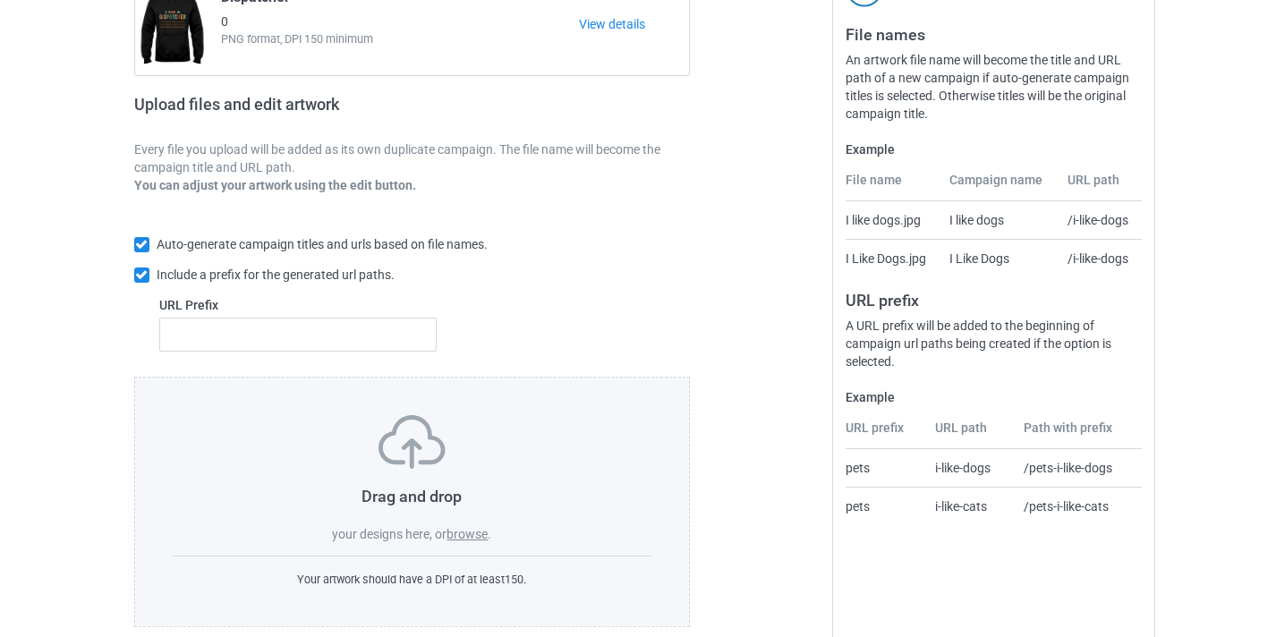
scroll to position [234, 0]
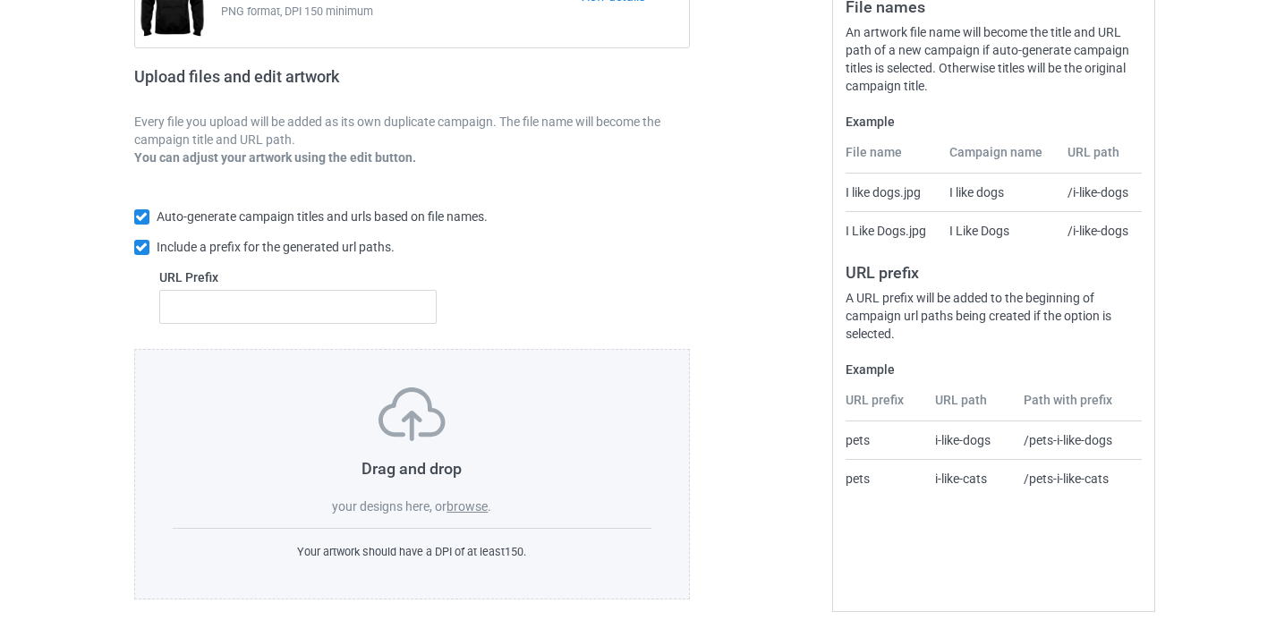
click at [452, 507] on label "browse" at bounding box center [467, 506] width 41 height 14
click at [0, 0] on input "browse" at bounding box center [0, 0] width 0 height 0
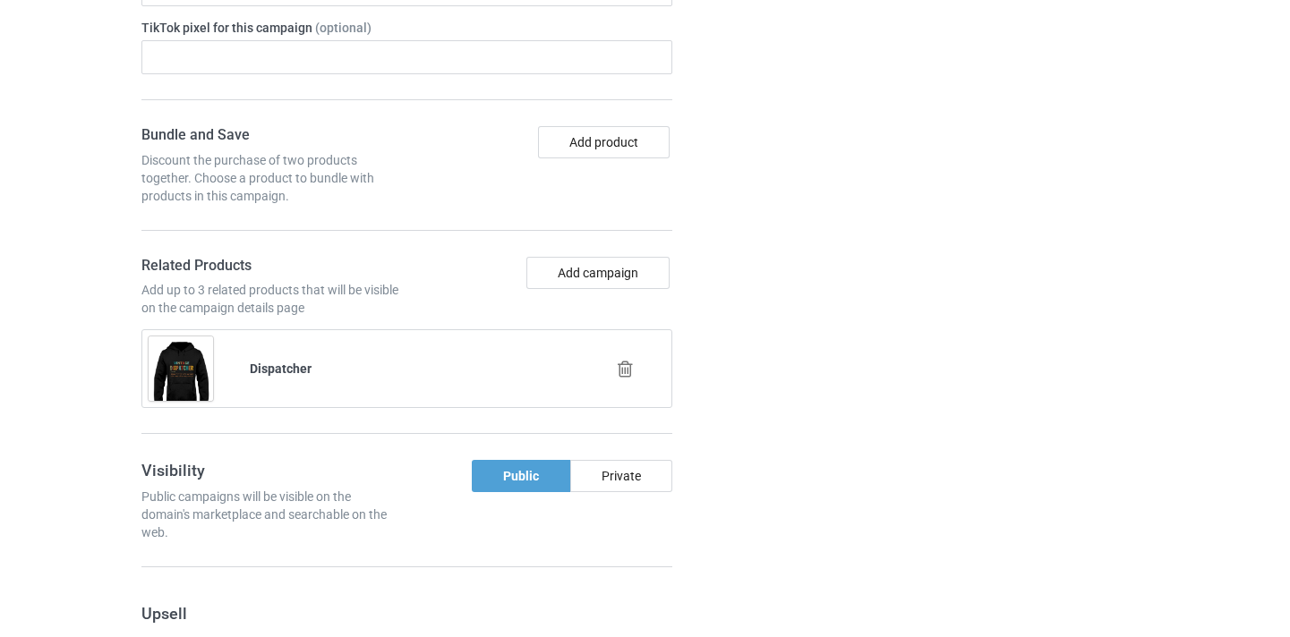
scroll to position [999, 0]
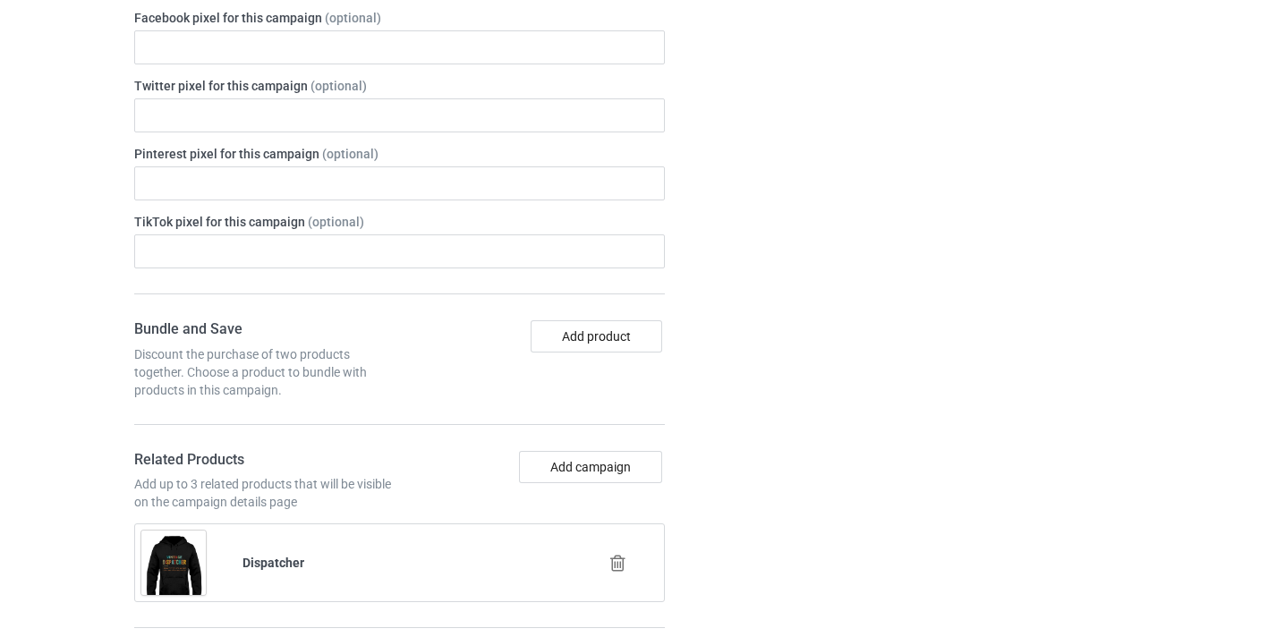
click at [636, 548] on div at bounding box center [620, 563] width 102 height 45
click at [619, 558] on icon at bounding box center [618, 563] width 22 height 19
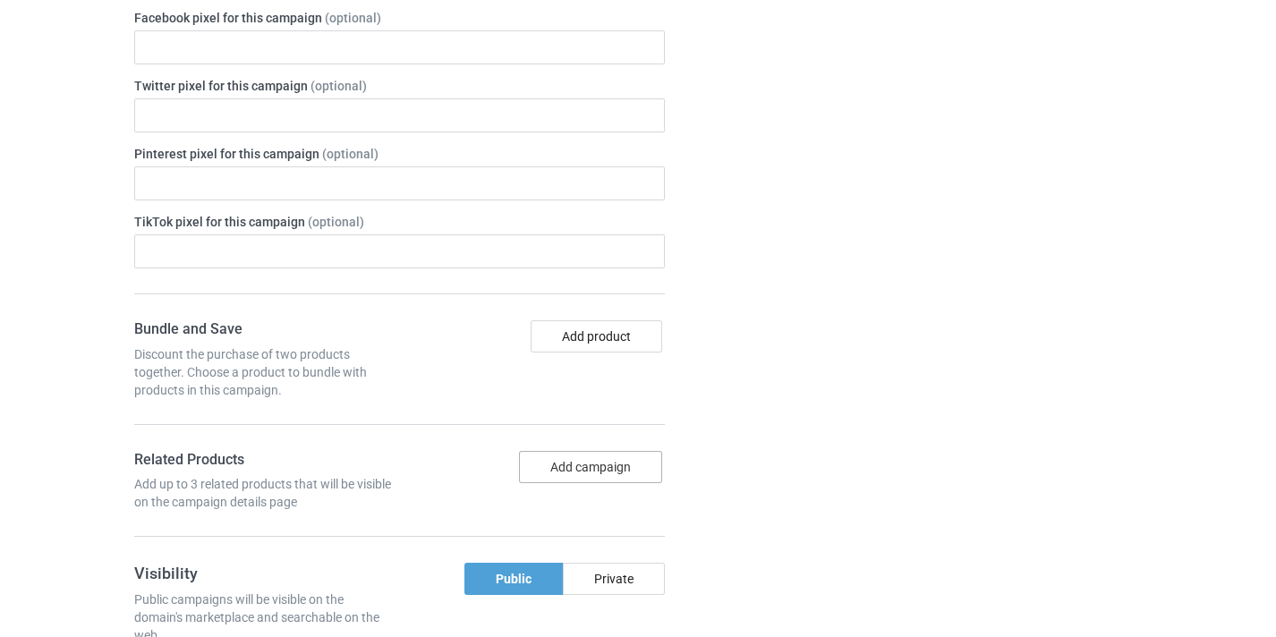
click at [598, 470] on button "Add campaign" at bounding box center [590, 467] width 143 height 32
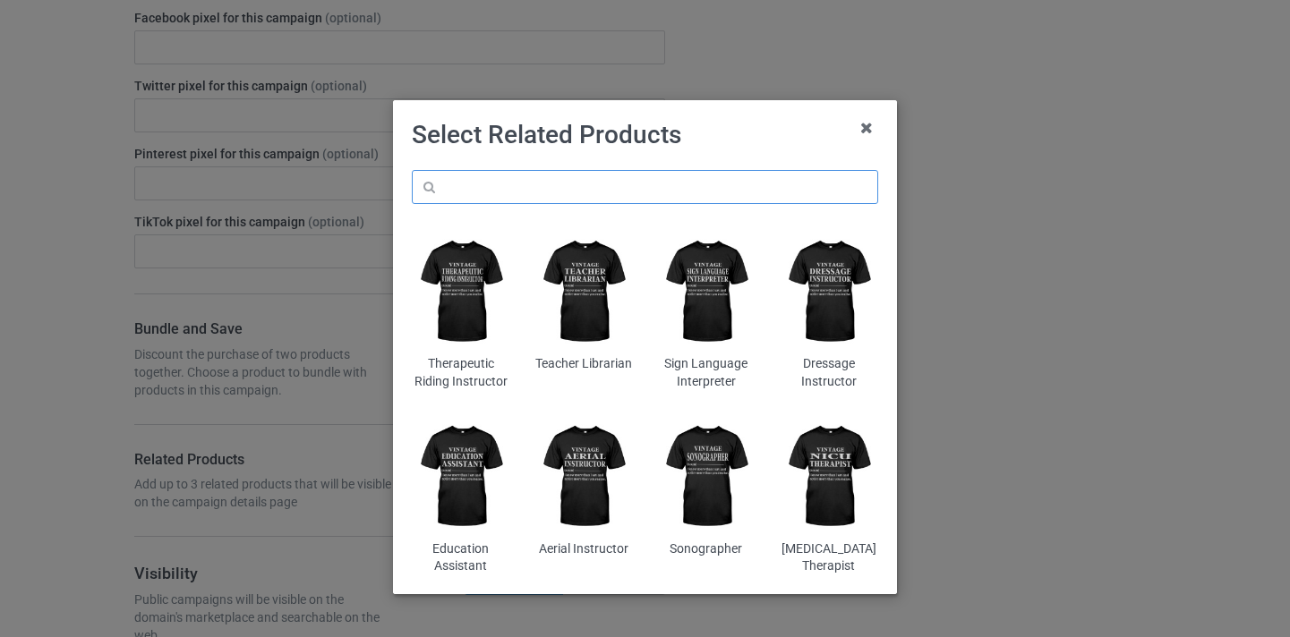
click at [545, 184] on input "text" at bounding box center [645, 187] width 466 height 34
paste input "Cardiovascular Tech"
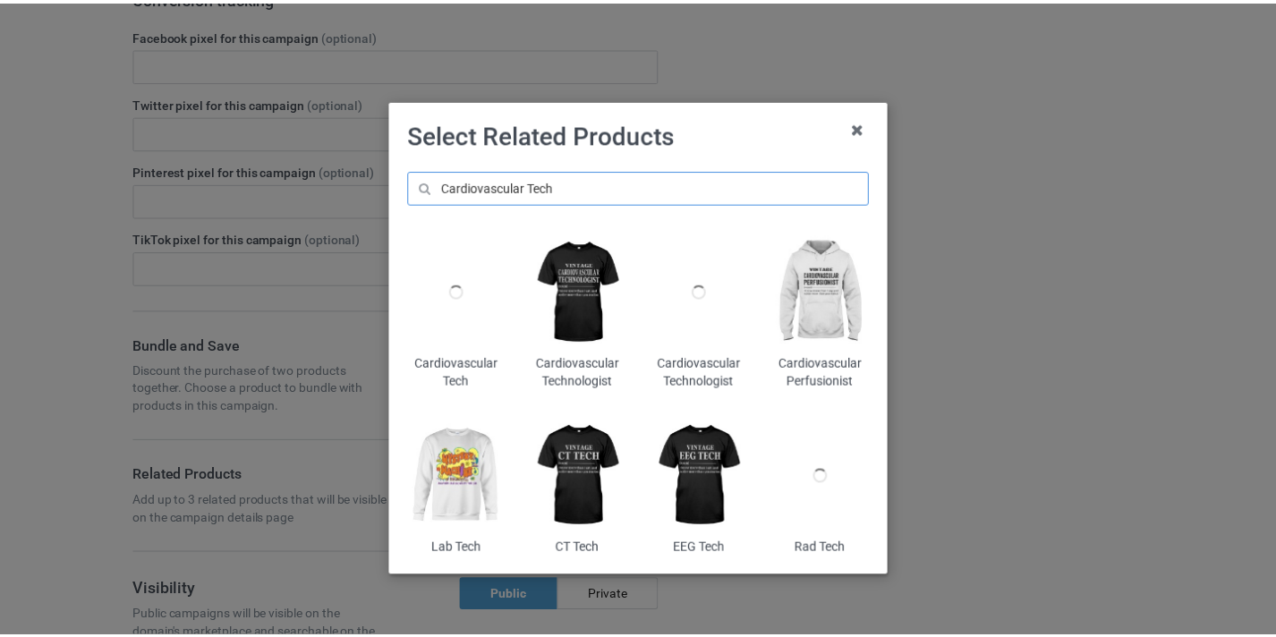
scroll to position [1015, 0]
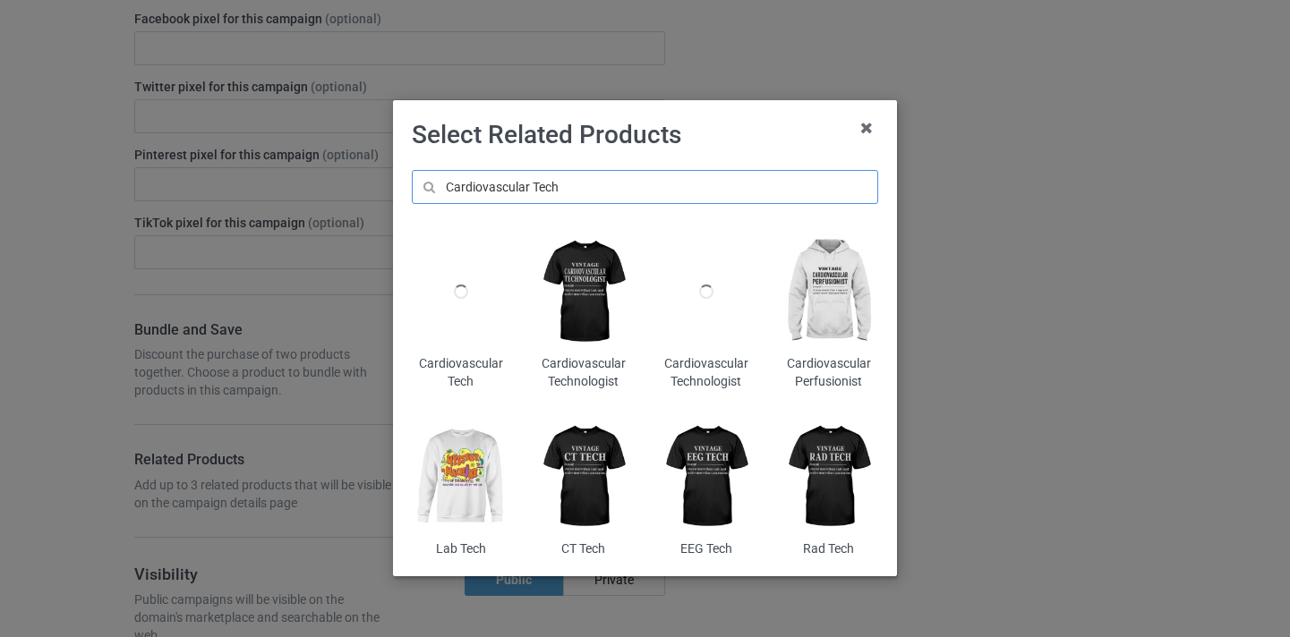
type input "Cardiovascular Tech"
click at [485, 293] on div at bounding box center [461, 292] width 98 height 122
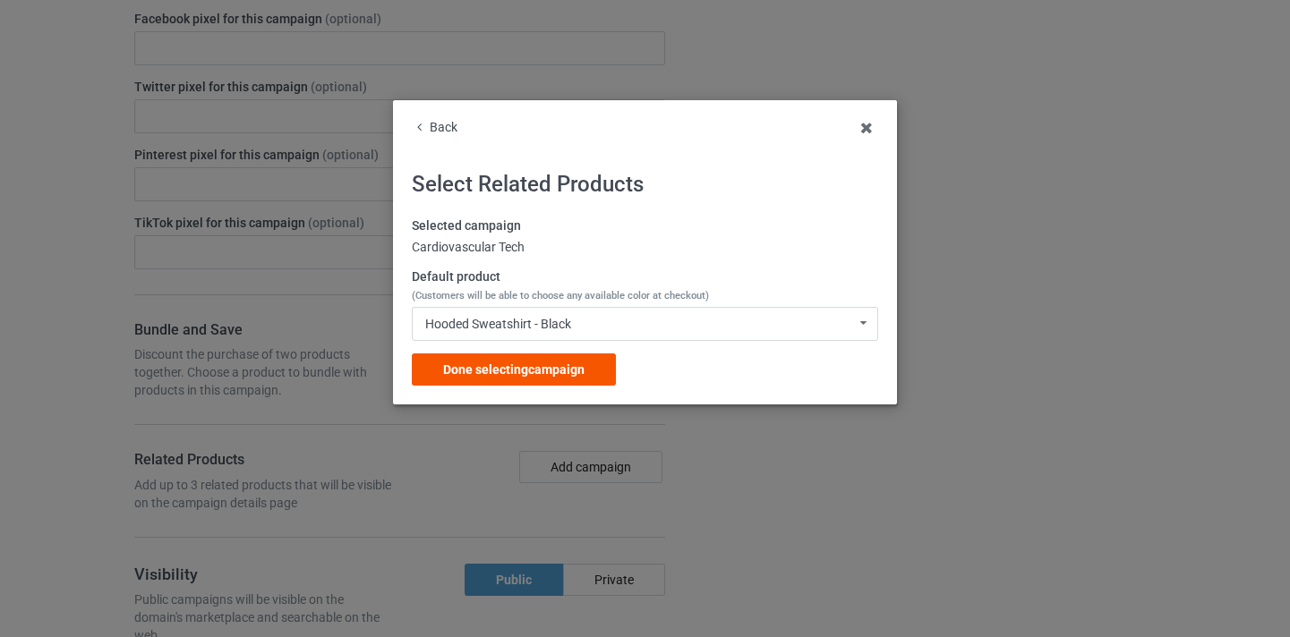
click at [594, 367] on div "Done selecting campaign" at bounding box center [514, 369] width 204 height 32
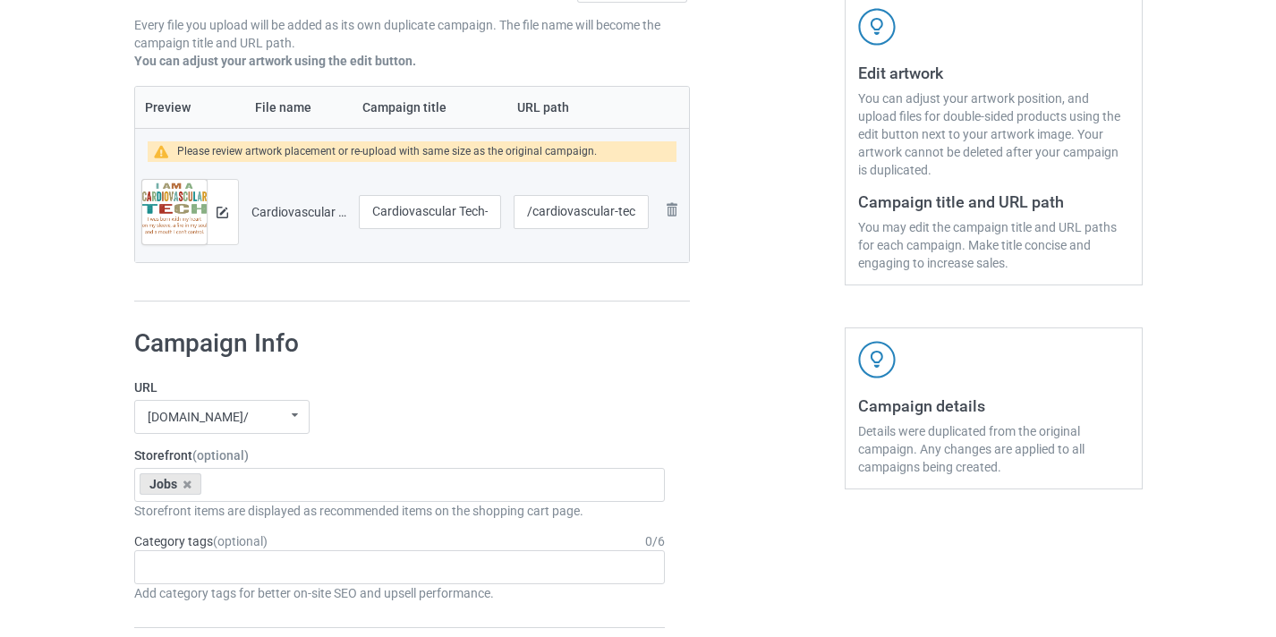
scroll to position [81, 0]
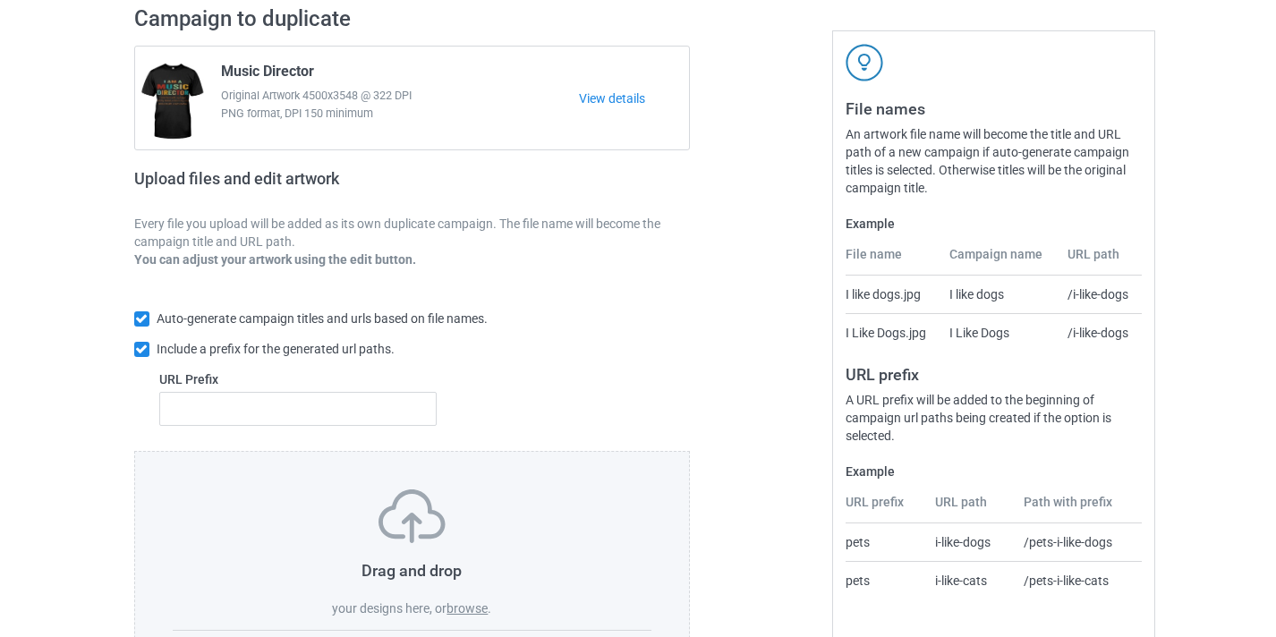
scroll to position [234, 0]
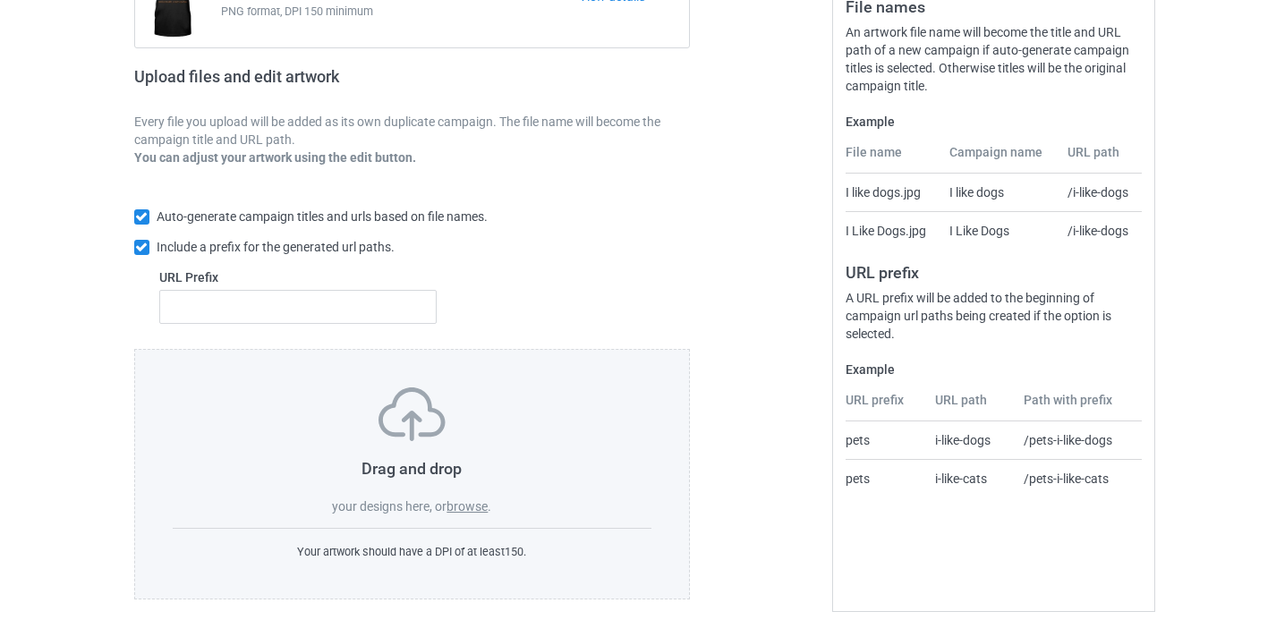
click at [457, 499] on label "browse" at bounding box center [467, 506] width 41 height 14
click at [0, 0] on input "browse" at bounding box center [0, 0] width 0 height 0
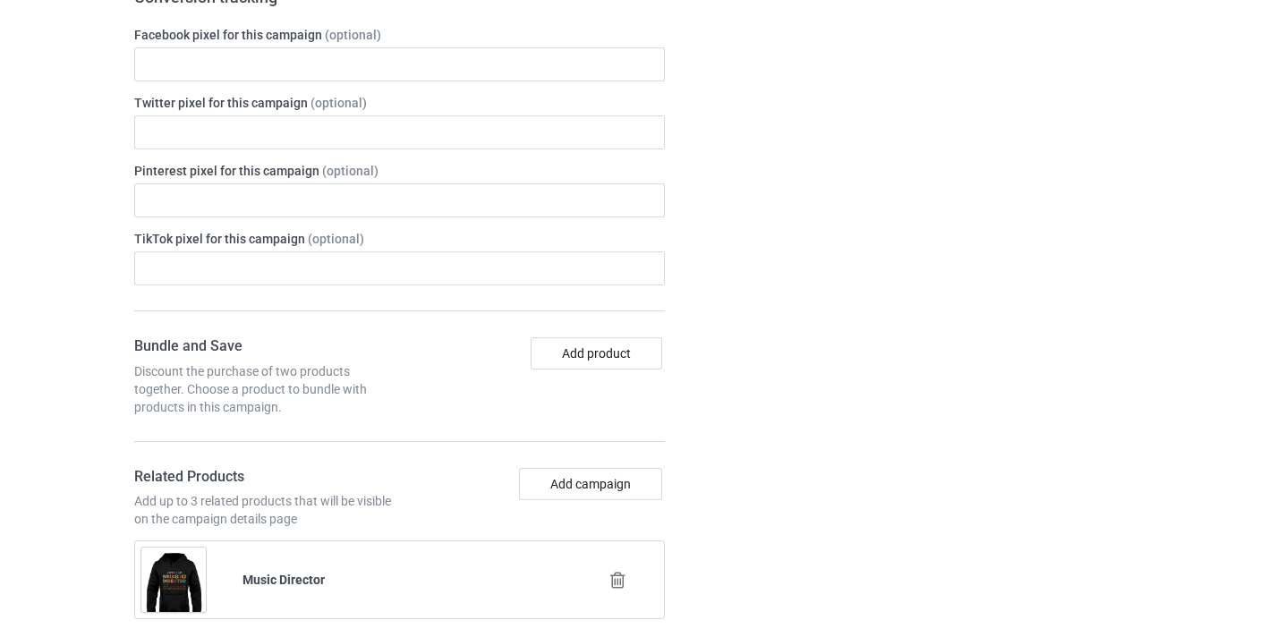
scroll to position [993, 0]
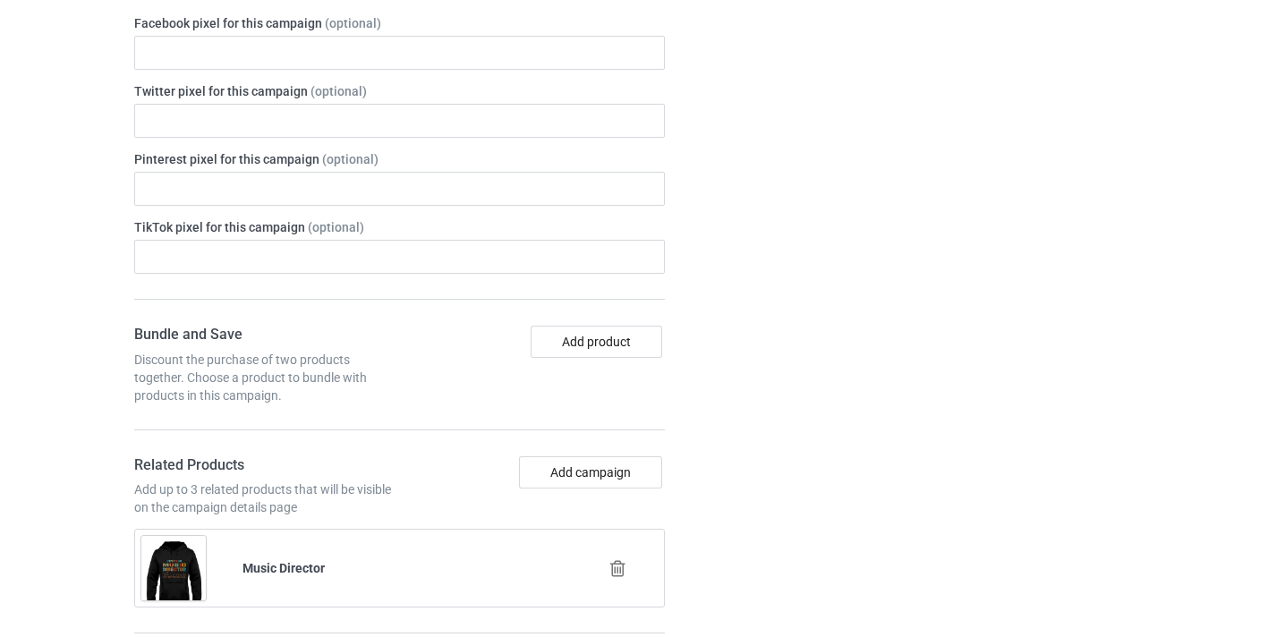
click at [616, 578] on div at bounding box center [620, 569] width 102 height 45
click at [614, 561] on icon at bounding box center [618, 568] width 22 height 19
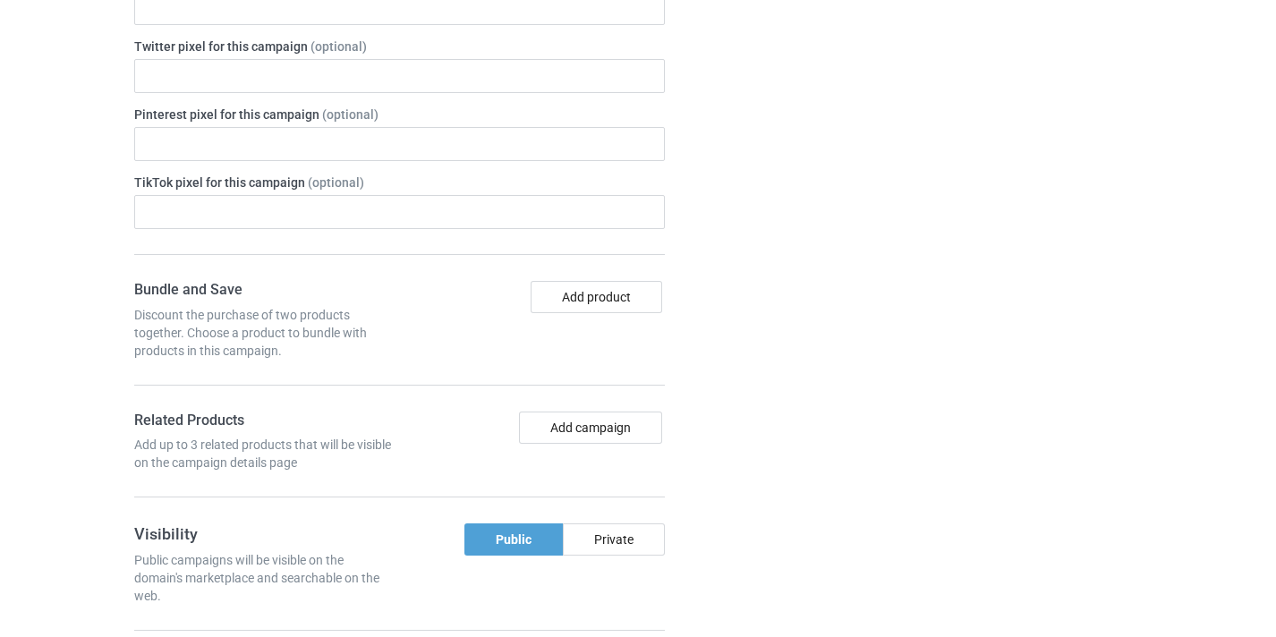
scroll to position [1060, 0]
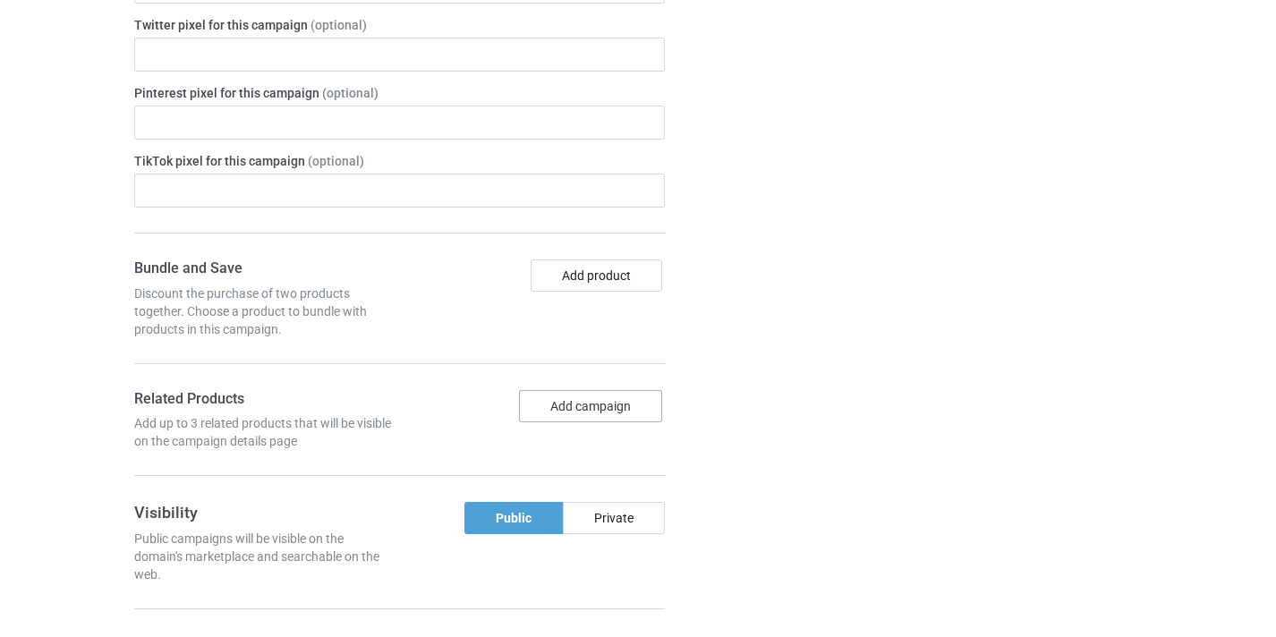
click at [622, 413] on button "Add campaign" at bounding box center [590, 406] width 143 height 32
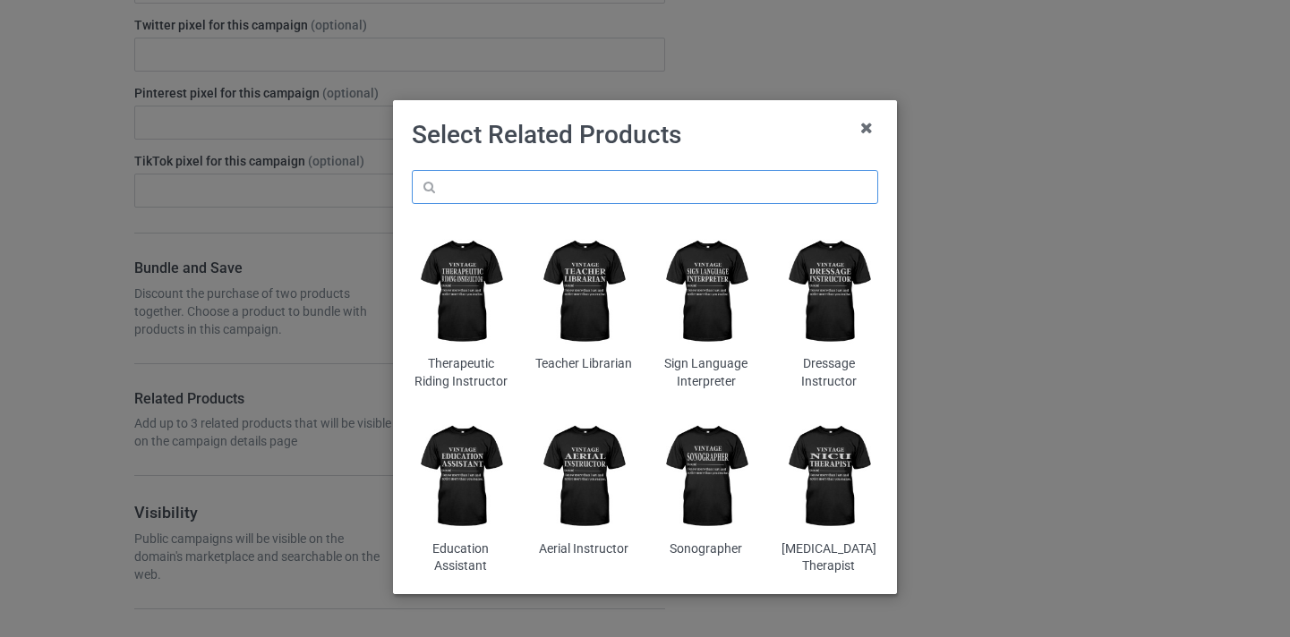
click at [579, 187] on input "text" at bounding box center [645, 187] width 466 height 34
paste input "Cardiovascular Tech"
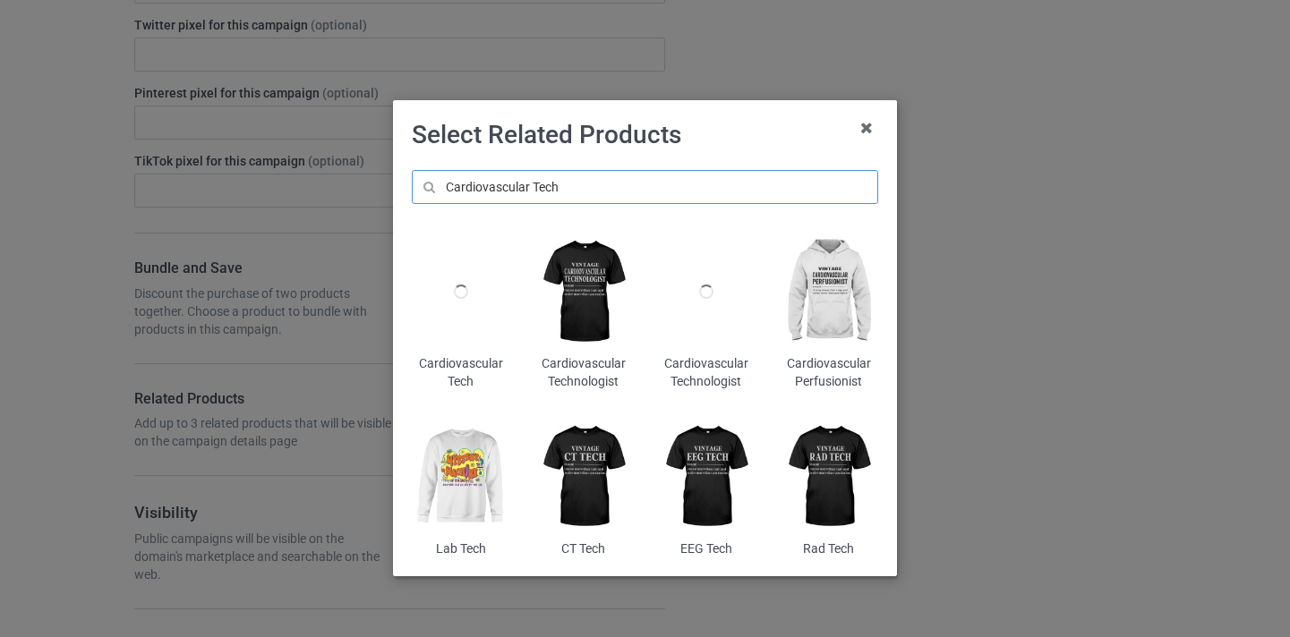
type input "Cardiovascular Tech"
click at [467, 297] on div at bounding box center [461, 292] width 98 height 122
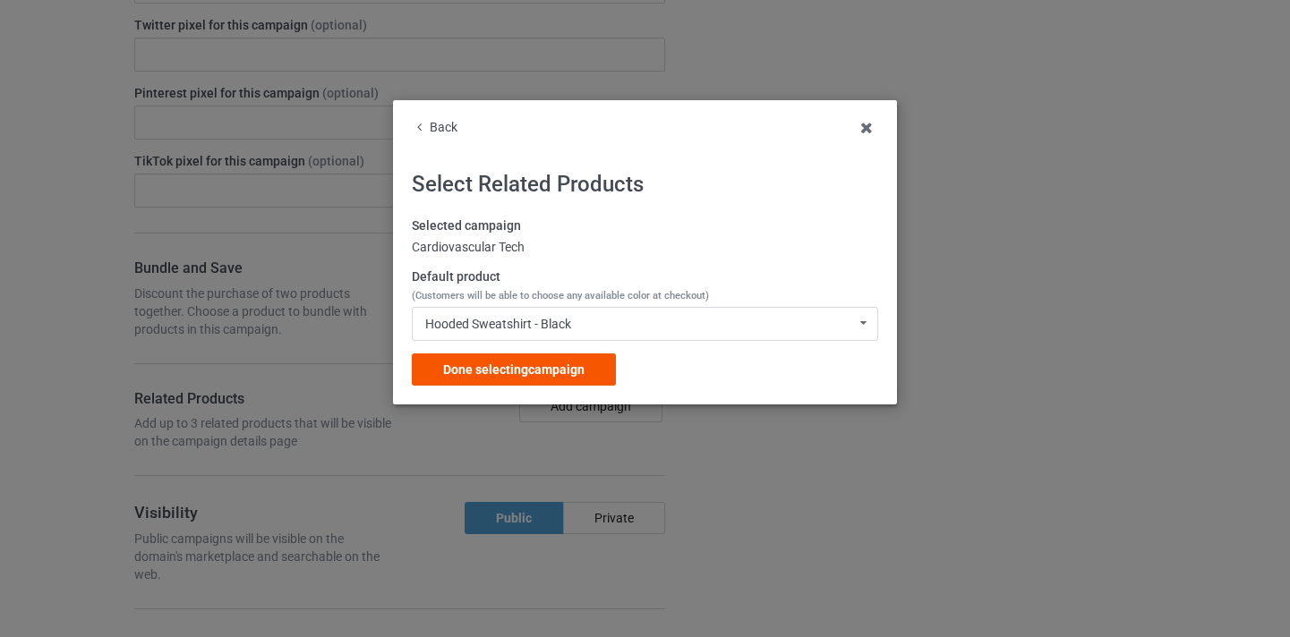
click at [609, 363] on div "Done selecting campaign" at bounding box center [514, 369] width 204 height 32
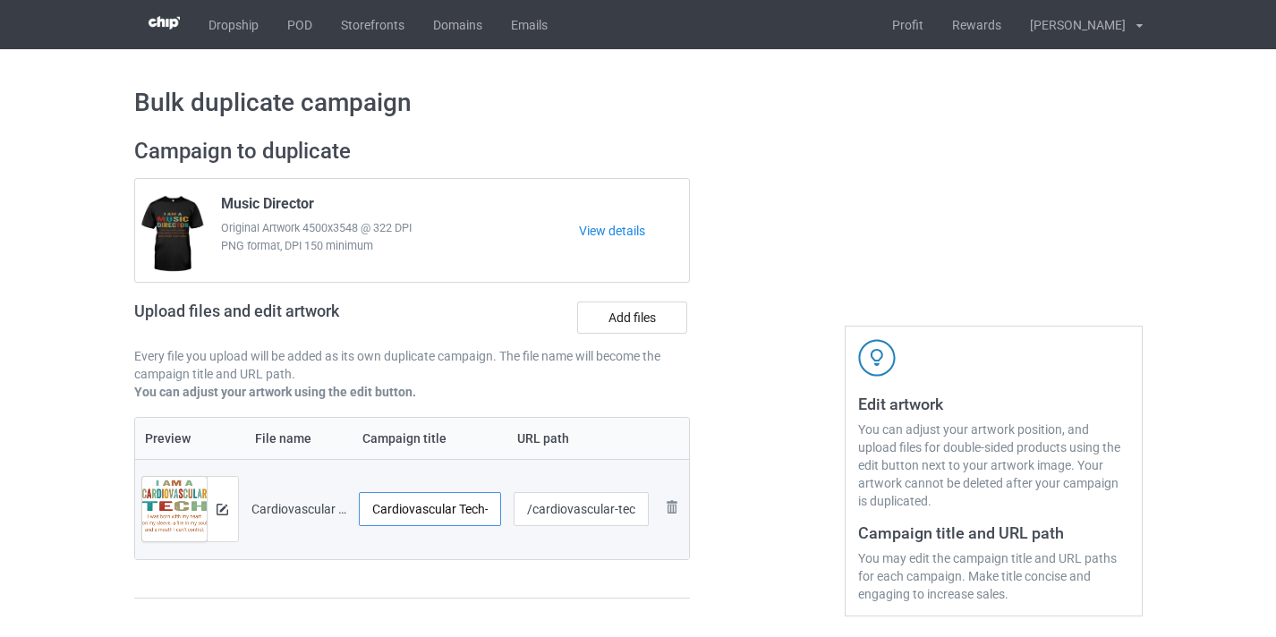
click at [473, 513] on input "Cardiovascular Tech-Control" at bounding box center [430, 509] width 143 height 34
drag, startPoint x: 473, startPoint y: 513, endPoint x: 524, endPoint y: 517, distance: 51.2
click at [524, 517] on tr "Preview and edit artwork Cardiovascular Tech-Control.png Cardiovascular Tech-Co…" at bounding box center [412, 509] width 555 height 100
click at [474, 513] on input "Cardiovascular Tech-Control" at bounding box center [430, 509] width 143 height 34
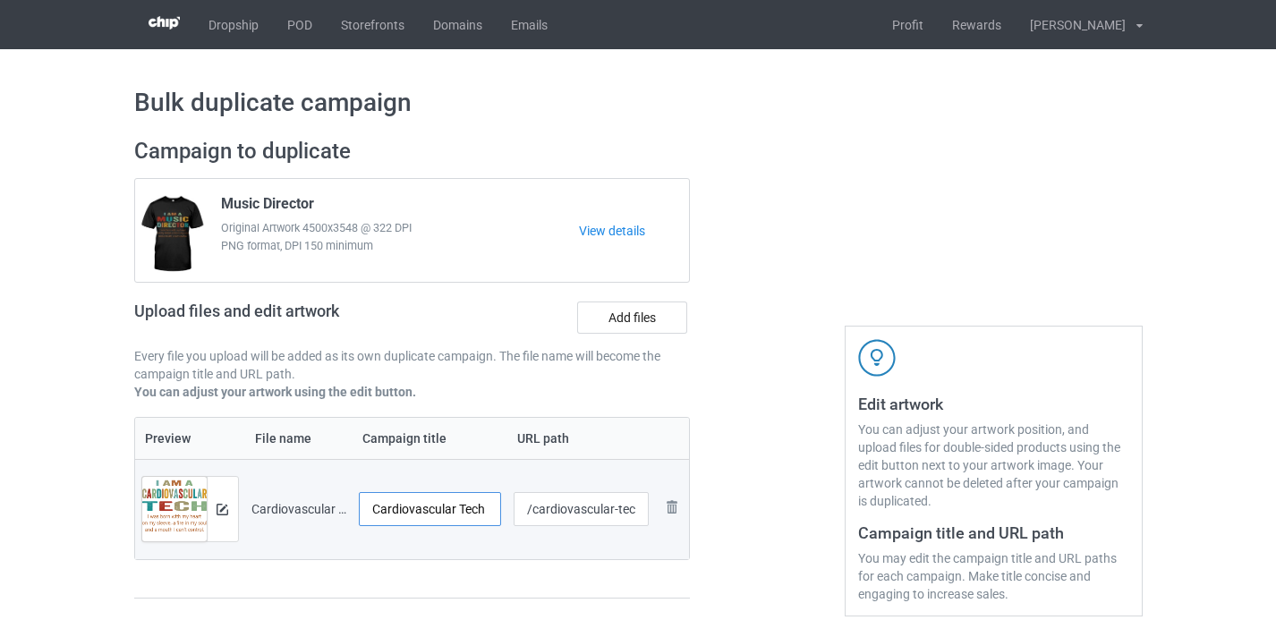
type input "Cardiovascular Tech"
click at [556, 510] on input "/cardiovascular-tech-control" at bounding box center [581, 509] width 135 height 34
drag, startPoint x: 556, startPoint y: 510, endPoint x: 677, endPoint y: 521, distance: 121.3
click at [685, 524] on tr "Preview and edit artwork Cardiovascular Tech-Control.png Cardiovascular Tech /c…" at bounding box center [412, 509] width 555 height 100
click at [626, 515] on input "/cardiovascular-tech-control" at bounding box center [581, 509] width 135 height 34
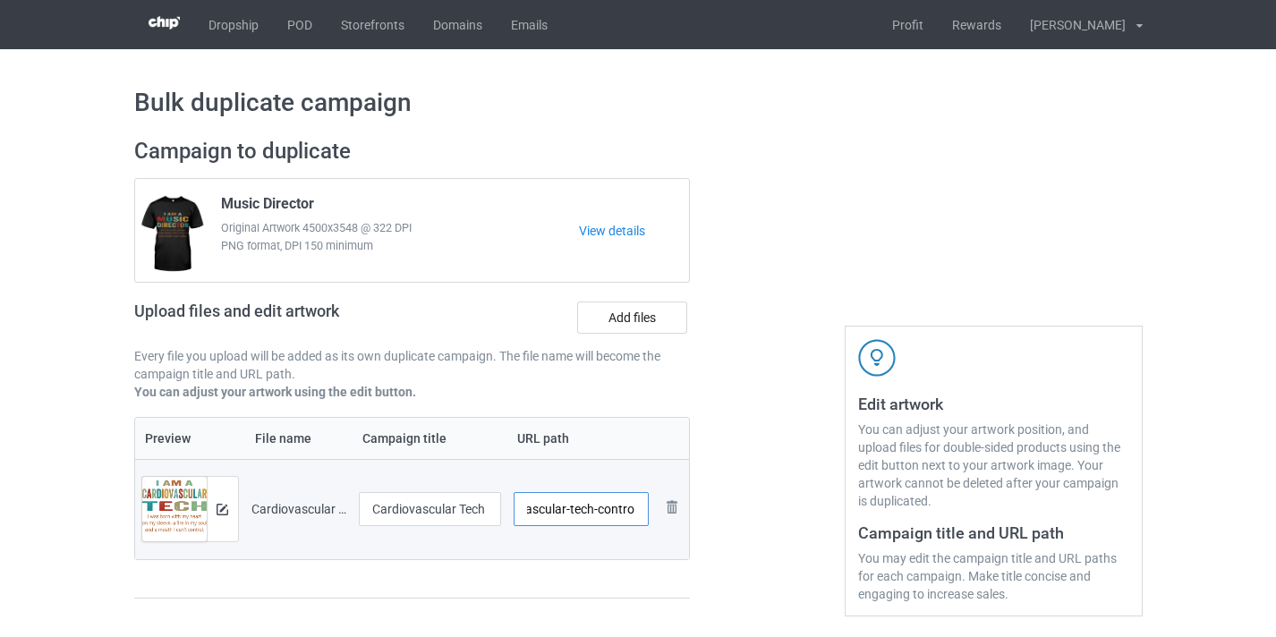
click at [626, 515] on input "/cardiovascular-tech-control" at bounding box center [581, 509] width 135 height 34
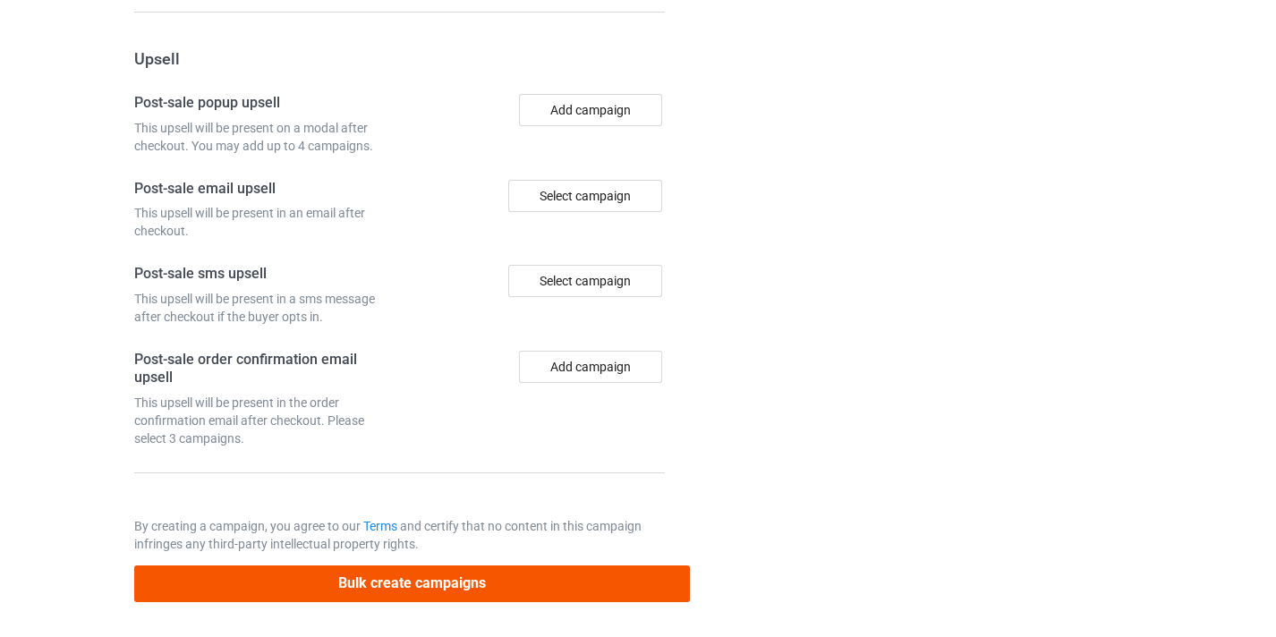
scroll to position [1750, 0]
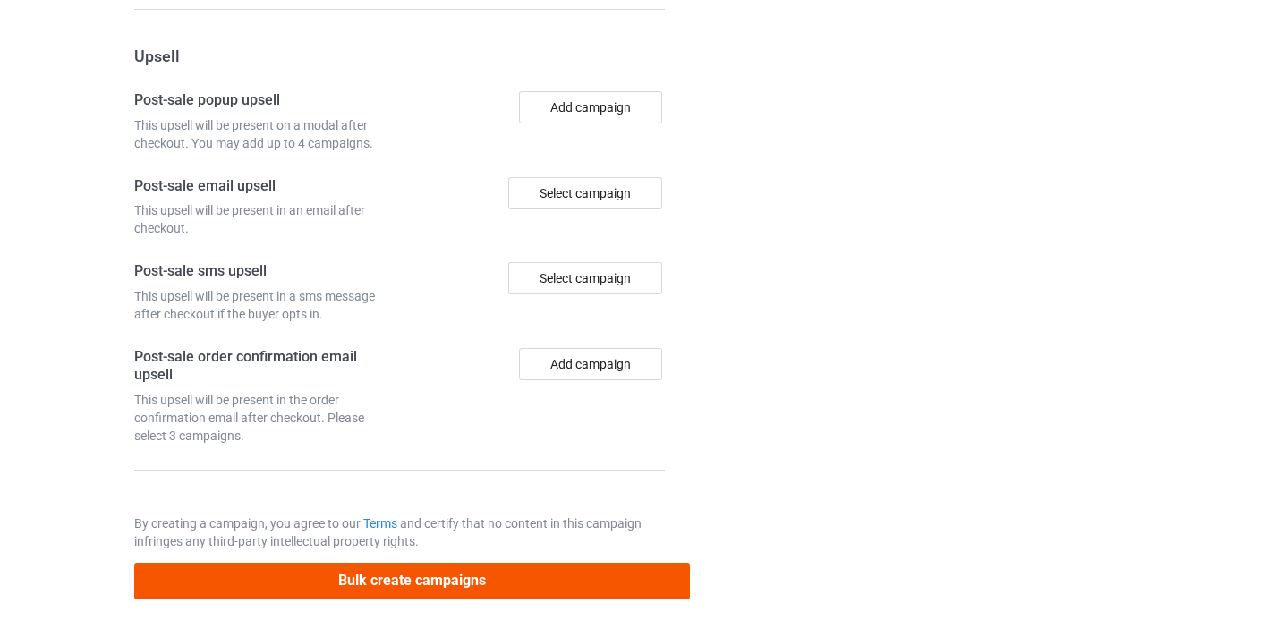
type input "/cardiovascular-tech10"
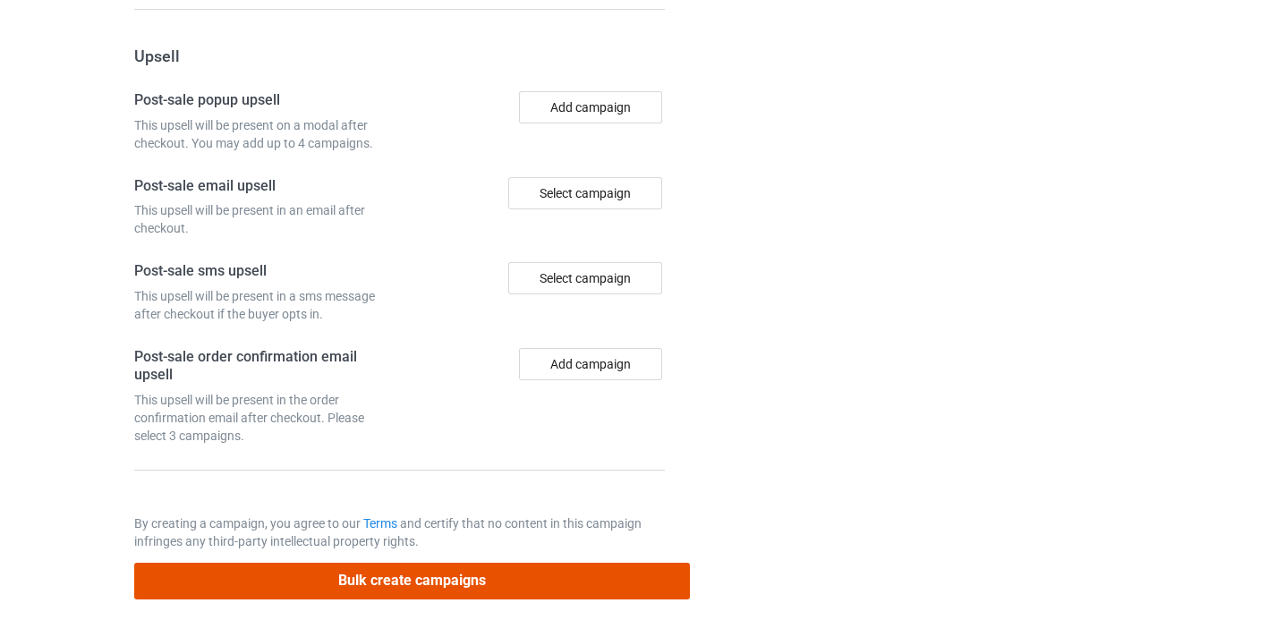
click at [595, 582] on button "Bulk create campaigns" at bounding box center [412, 581] width 557 height 37
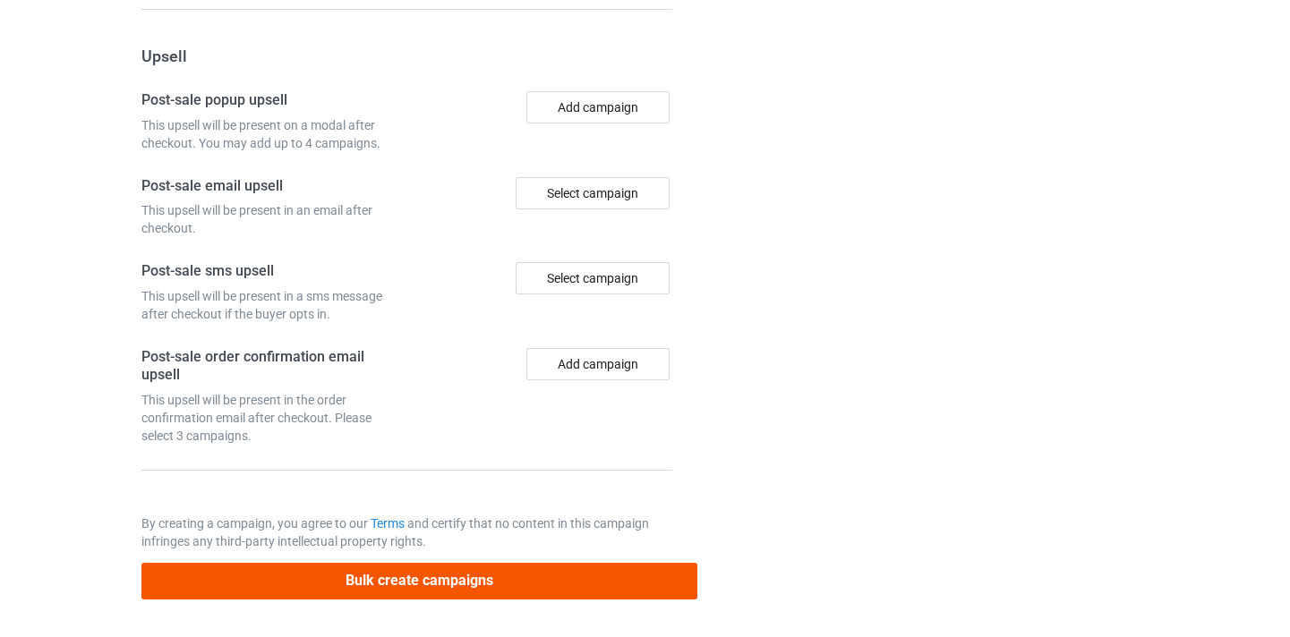
scroll to position [0, 0]
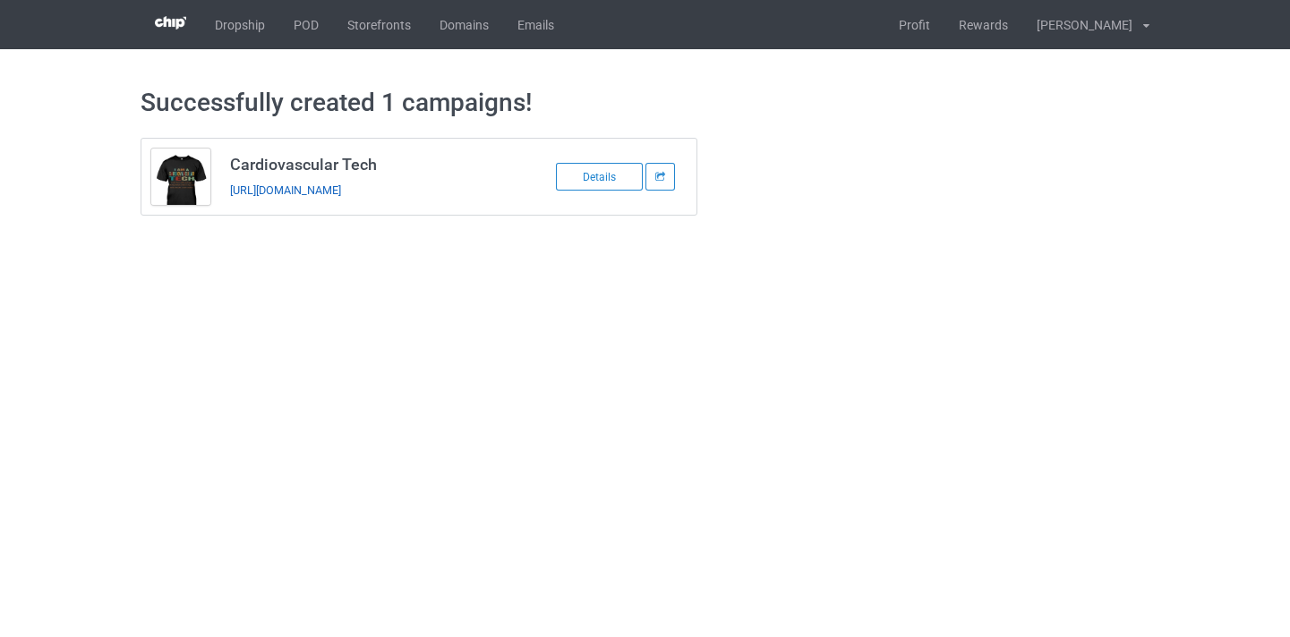
click at [341, 184] on link "[URL][DOMAIN_NAME]" at bounding box center [285, 189] width 111 height 13
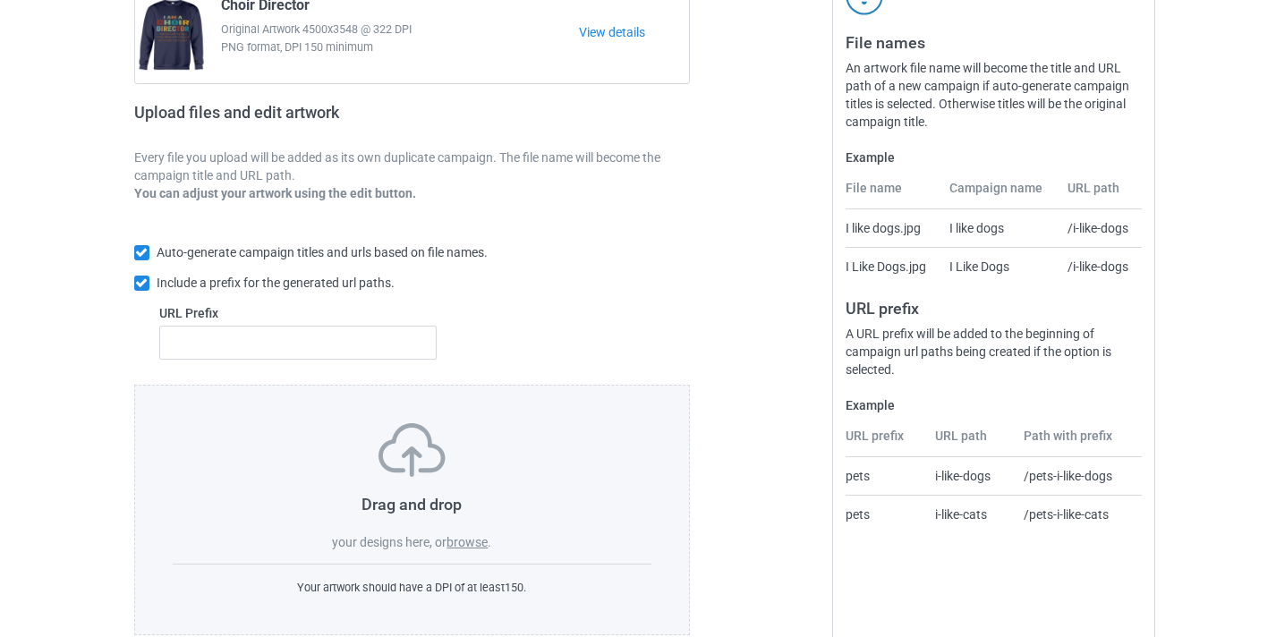
scroll to position [234, 0]
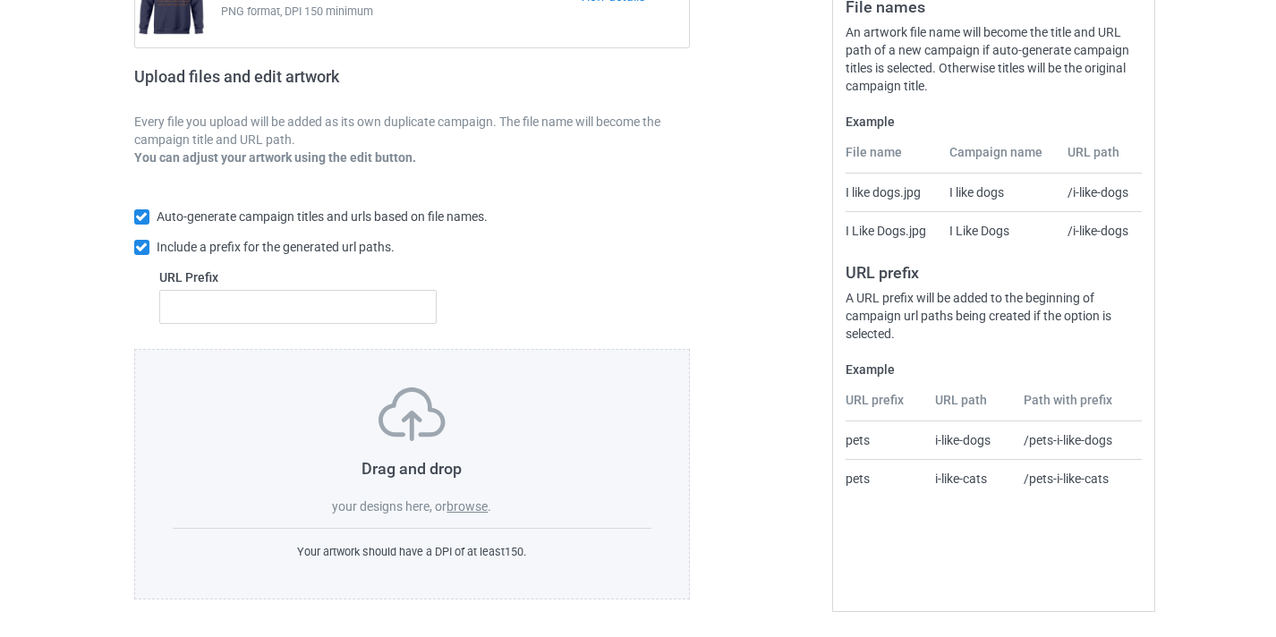
click at [468, 508] on label "browse" at bounding box center [467, 506] width 41 height 14
click at [0, 0] on input "browse" at bounding box center [0, 0] width 0 height 0
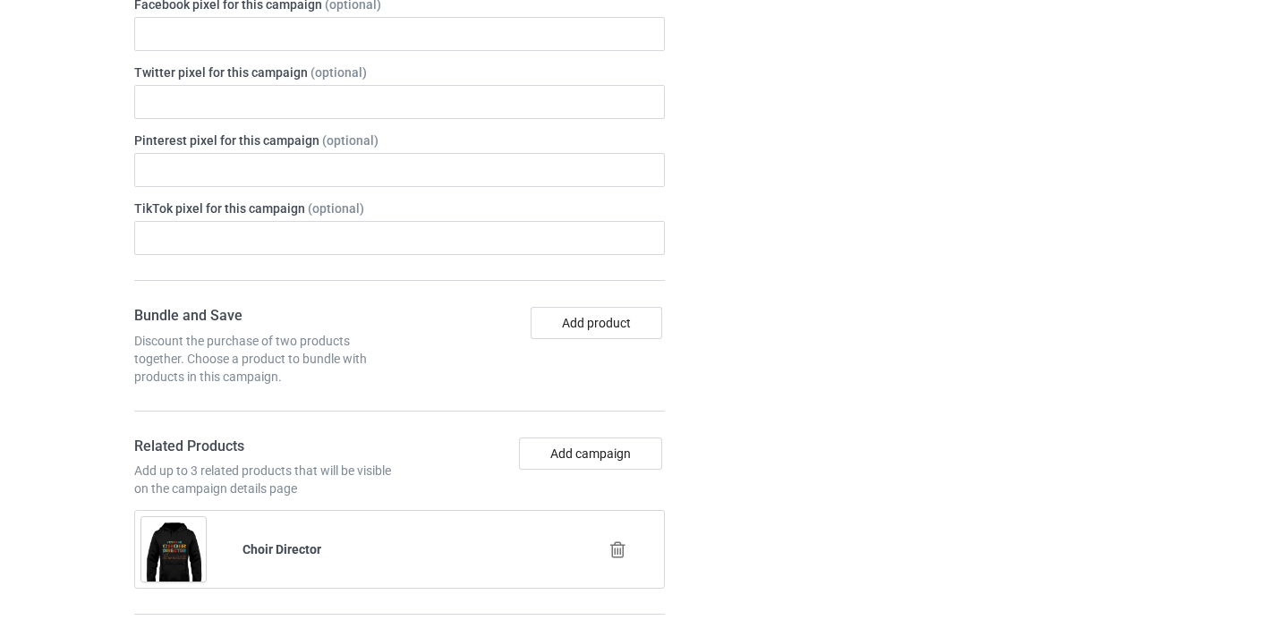
scroll to position [1101, 0]
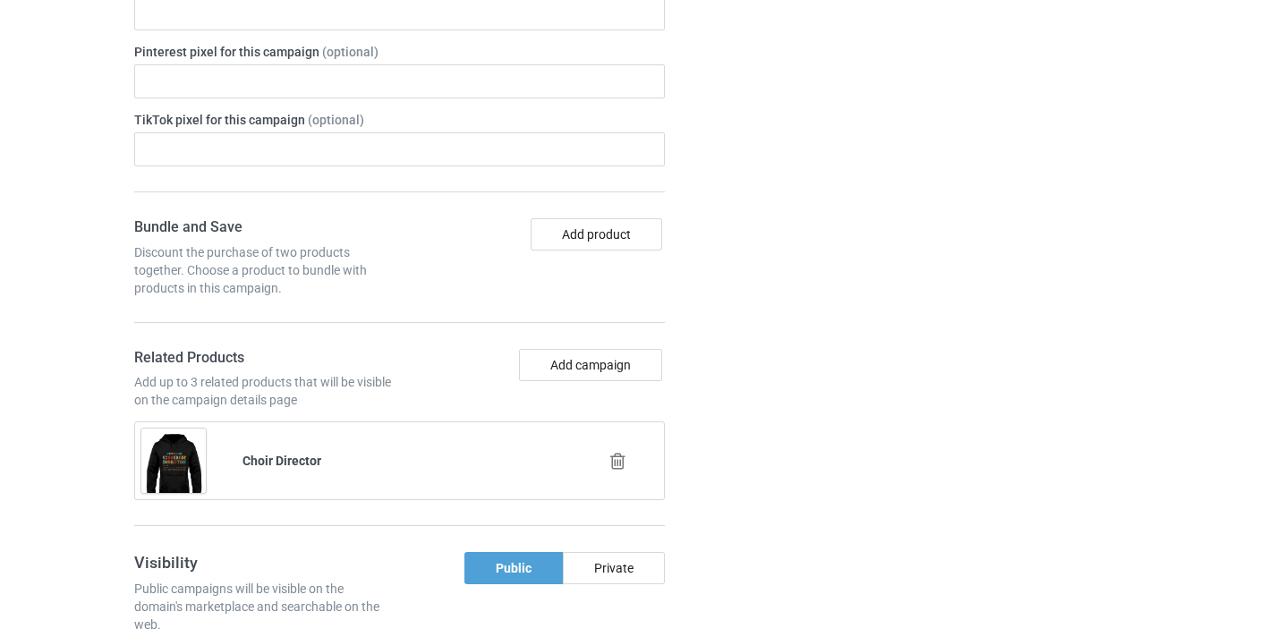
click at [624, 452] on icon at bounding box center [618, 461] width 22 height 19
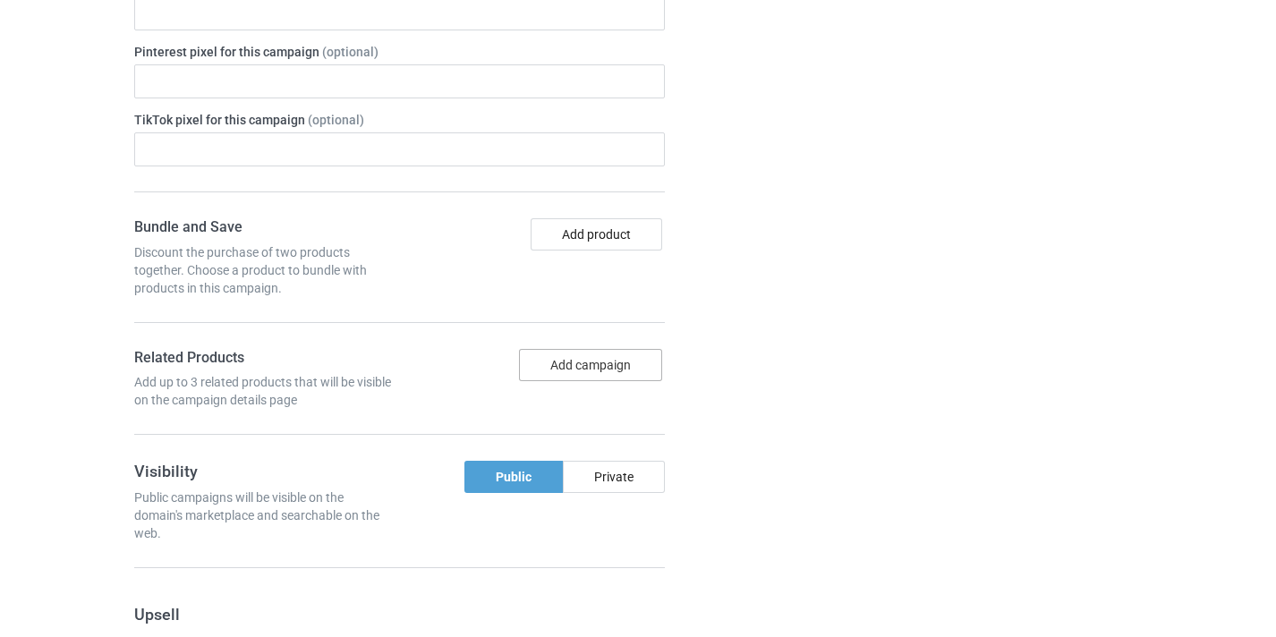
click at [583, 357] on button "Add campaign" at bounding box center [590, 365] width 143 height 32
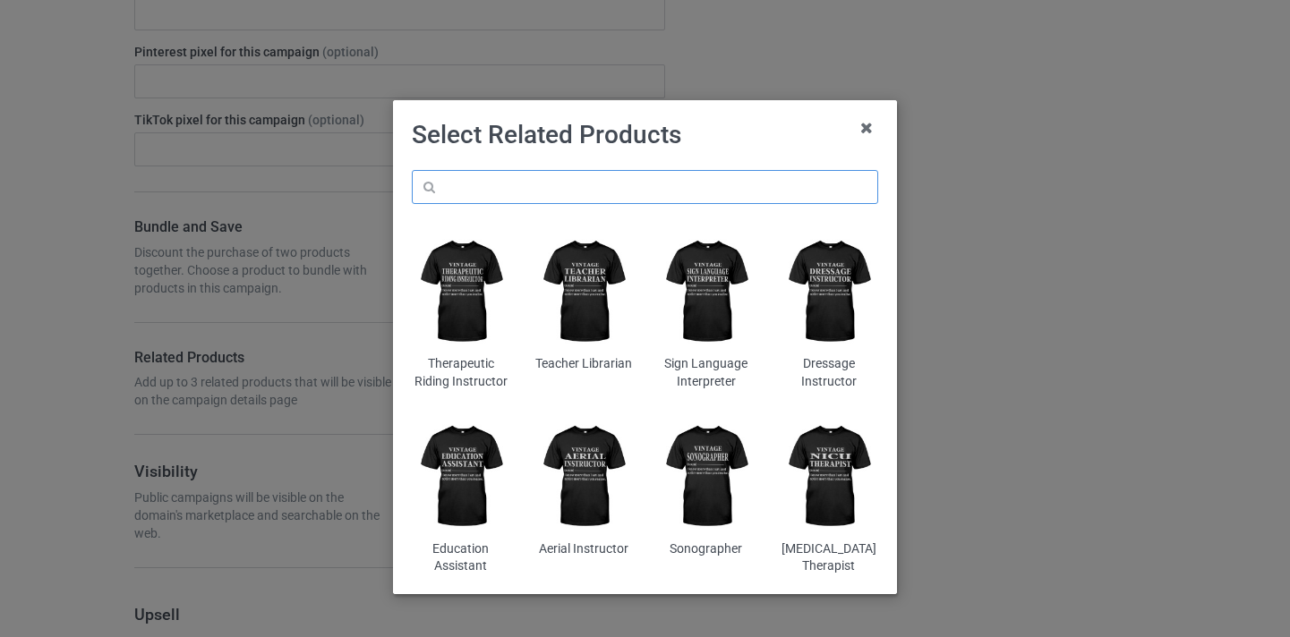
click at [662, 173] on input "text" at bounding box center [645, 187] width 466 height 34
paste input "Computing Coordinator"
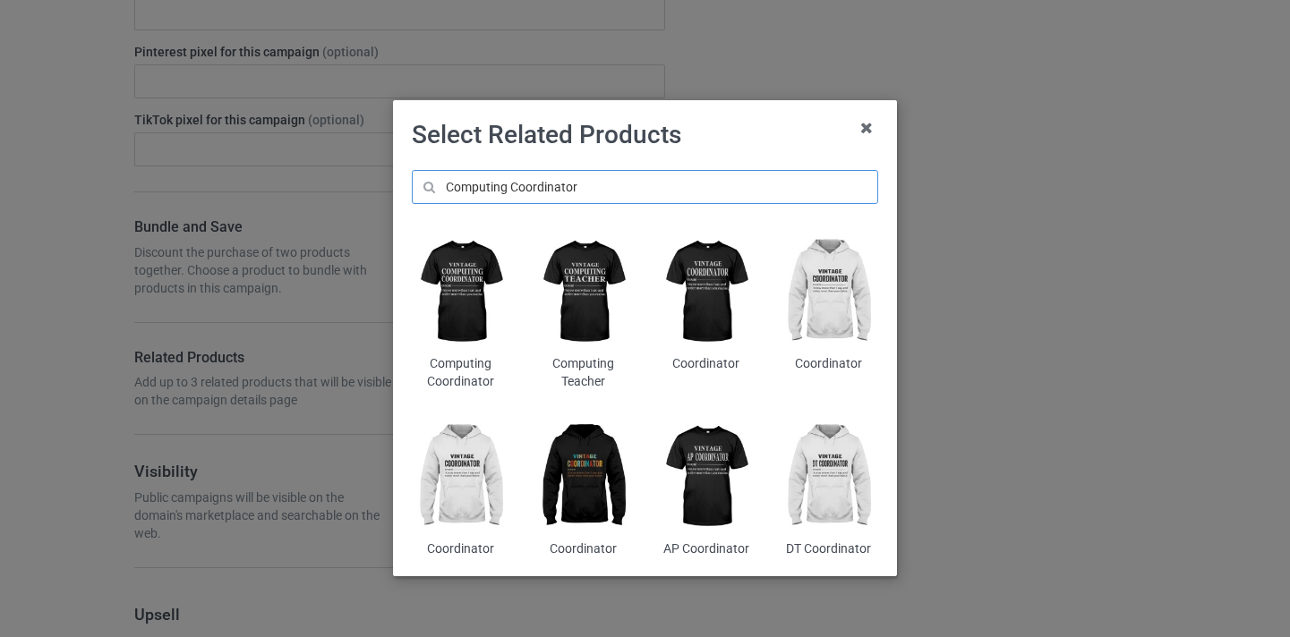
type input "Computing Coordinator"
click at [590, 467] on img at bounding box center [583, 476] width 98 height 122
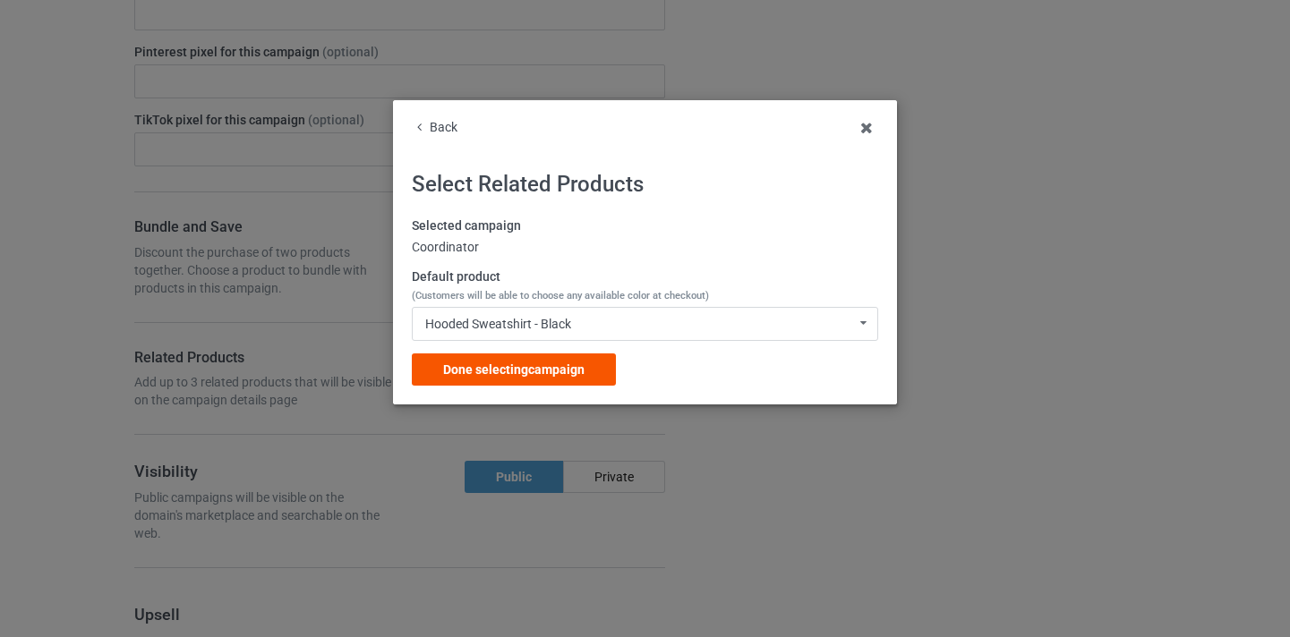
click at [601, 383] on div "Done selecting campaign" at bounding box center [514, 369] width 204 height 32
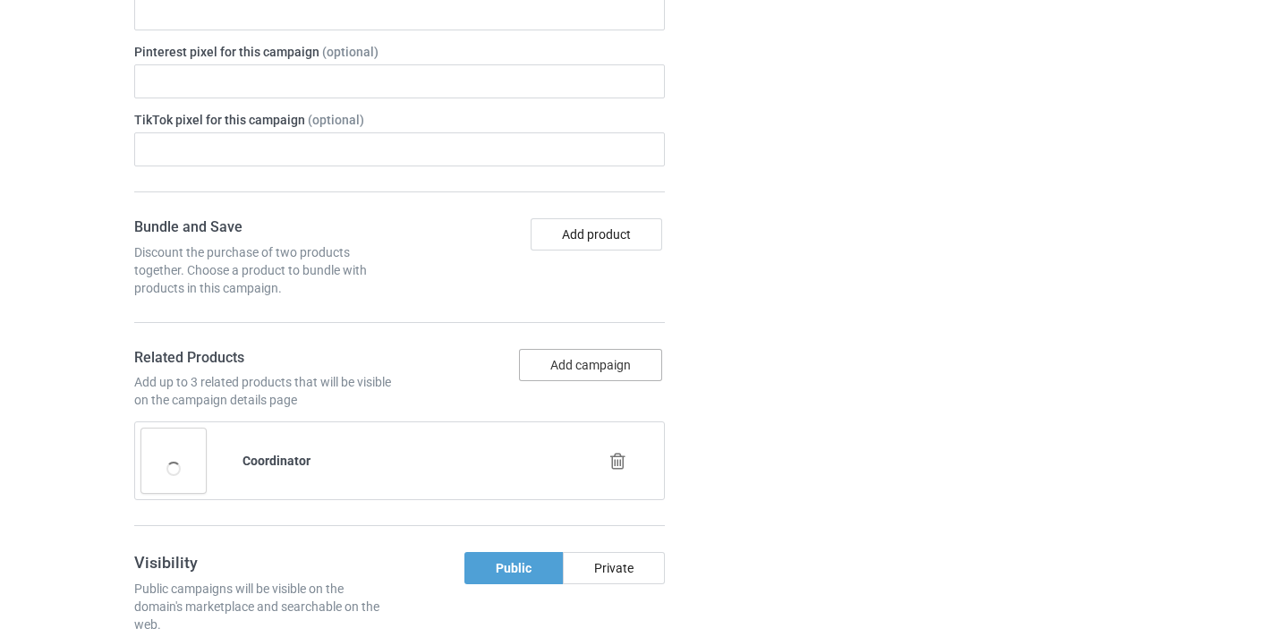
click at [608, 353] on button "Add campaign" at bounding box center [590, 365] width 143 height 32
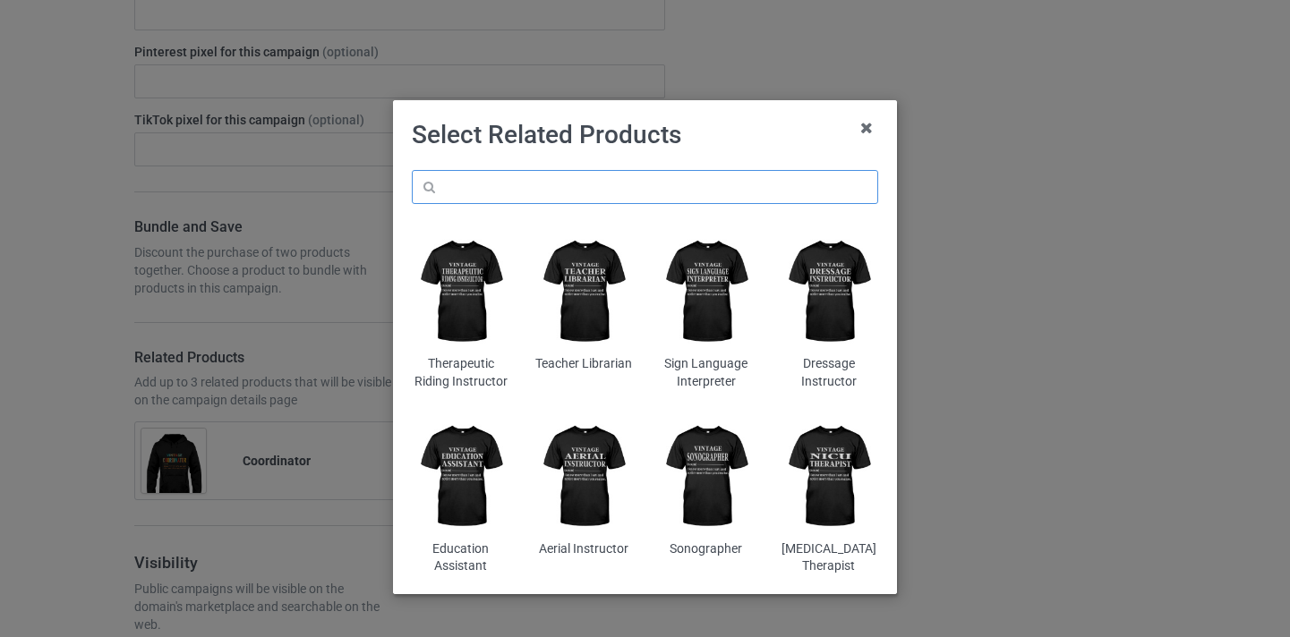
click at [594, 196] on input "text" at bounding box center [645, 187] width 466 height 34
paste input "Computing Coordinator"
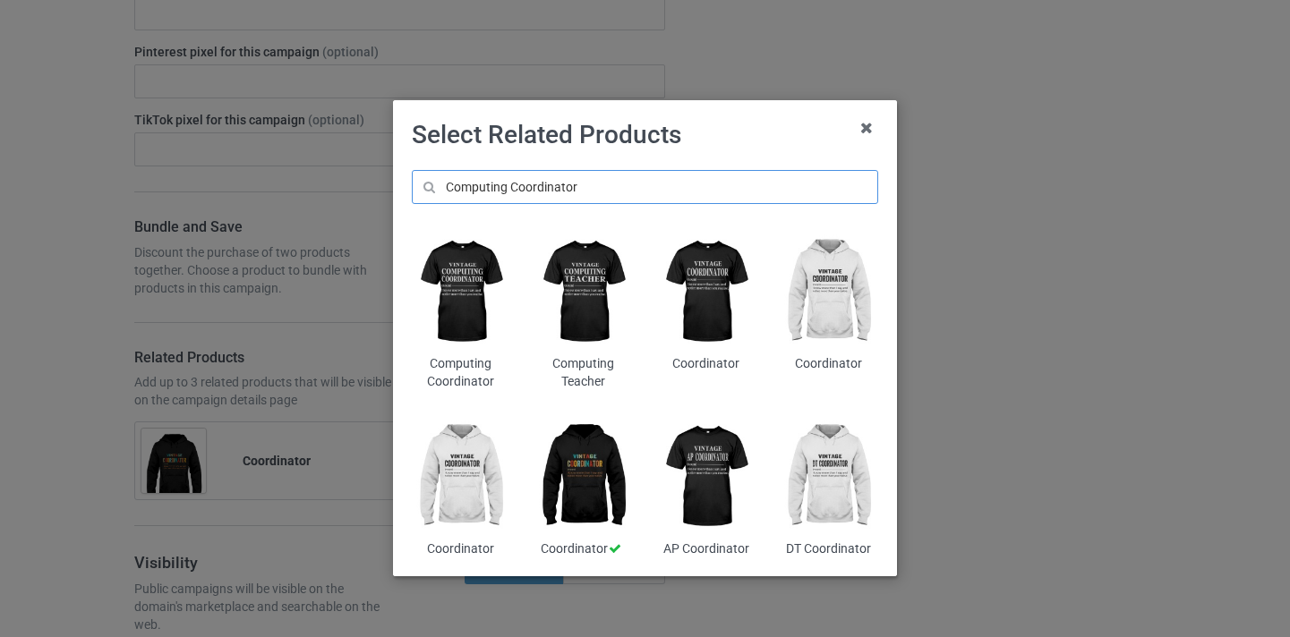
type input "Computing Coordinator"
click at [471, 274] on img at bounding box center [461, 292] width 98 height 122
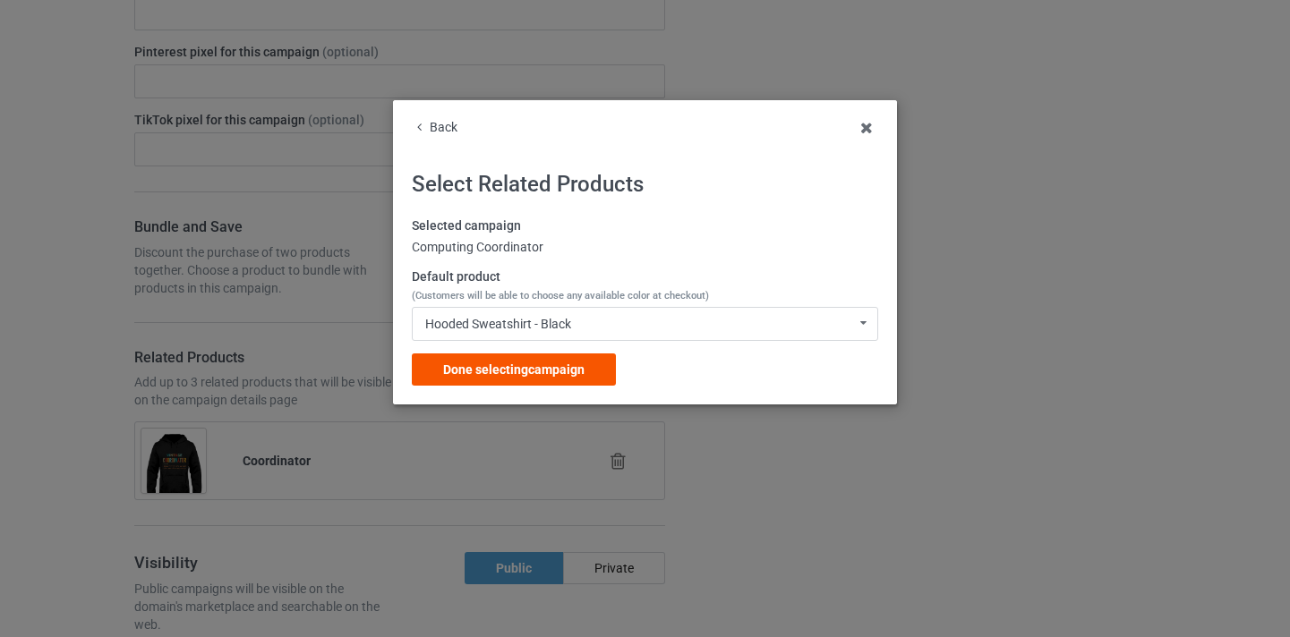
click at [552, 371] on span "Done selecting campaign" at bounding box center [513, 369] width 141 height 14
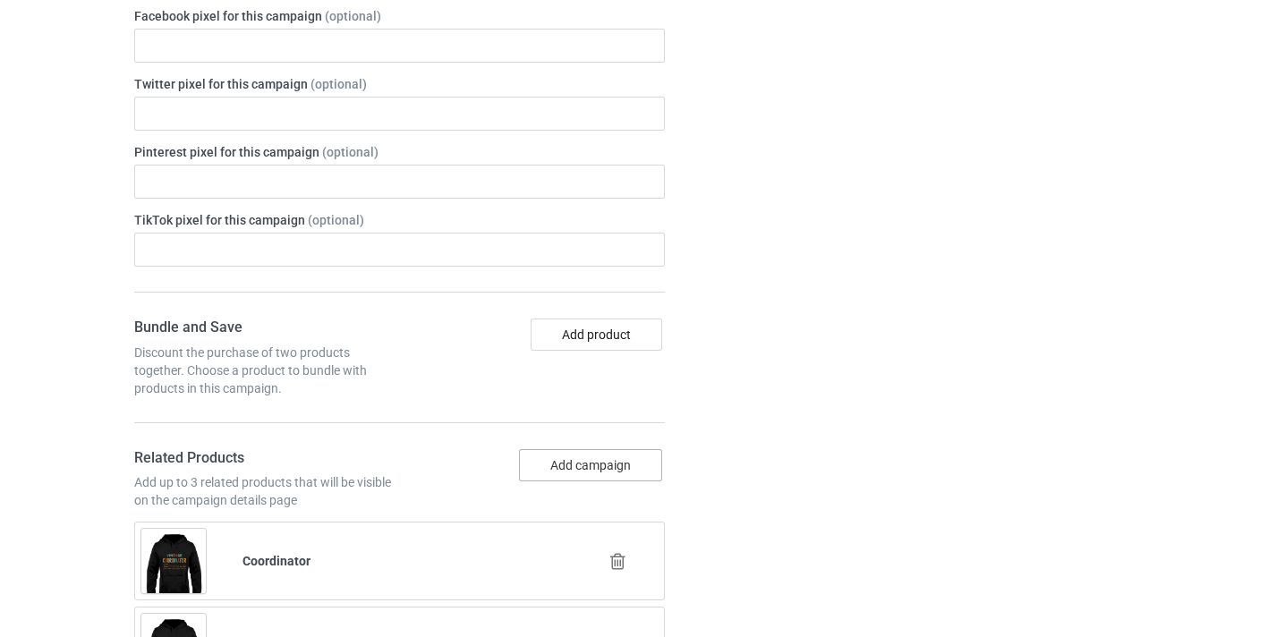
scroll to position [1001, 0]
click at [617, 461] on button "Add campaign" at bounding box center [590, 464] width 143 height 32
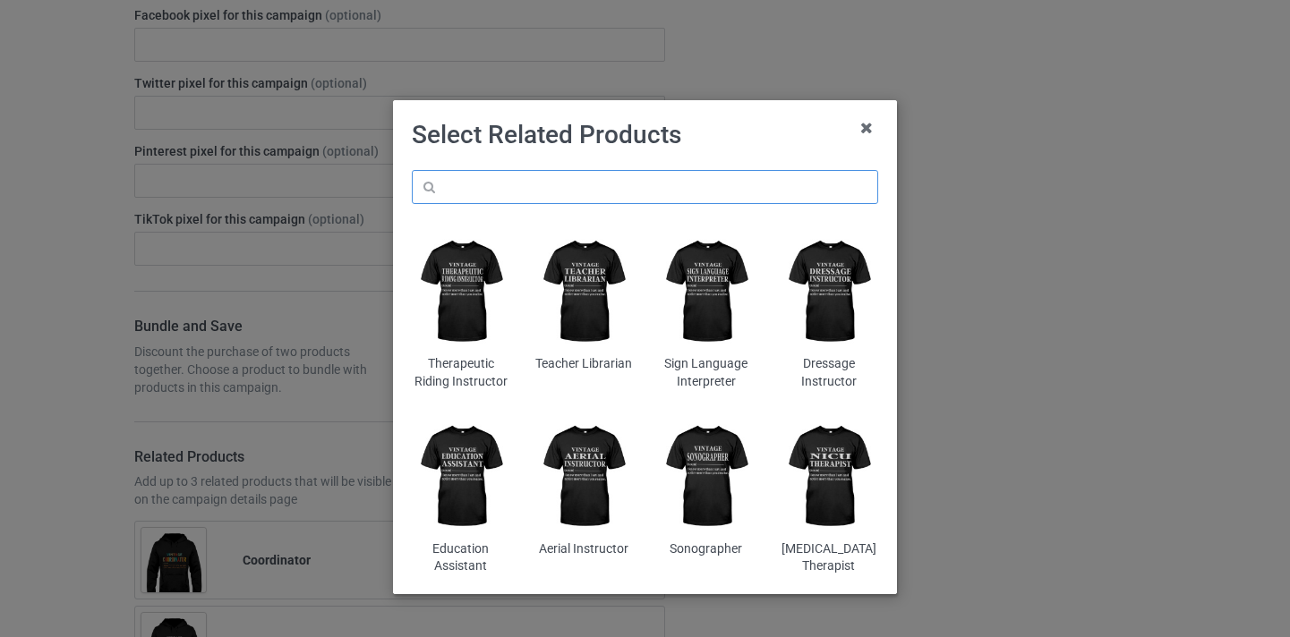
click at [629, 182] on input "text" at bounding box center [645, 187] width 466 height 34
paste input "Computing Coordinator"
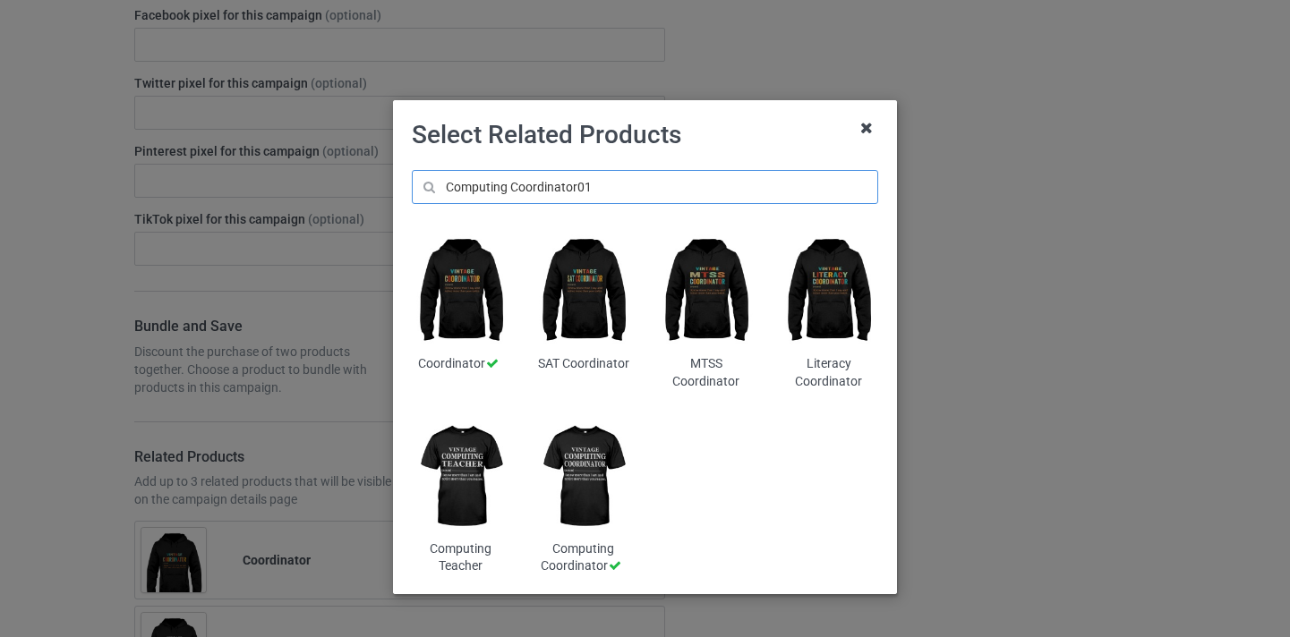
type input "Computing Coordinator01"
click at [860, 125] on icon at bounding box center [867, 128] width 29 height 29
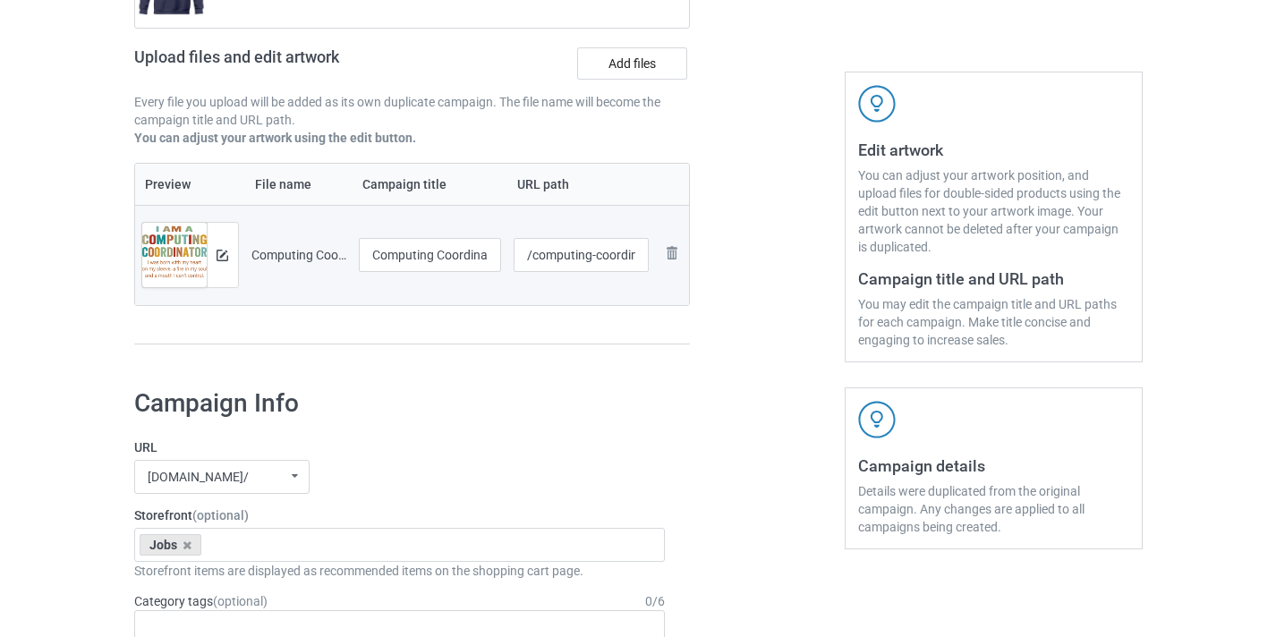
scroll to position [249, 0]
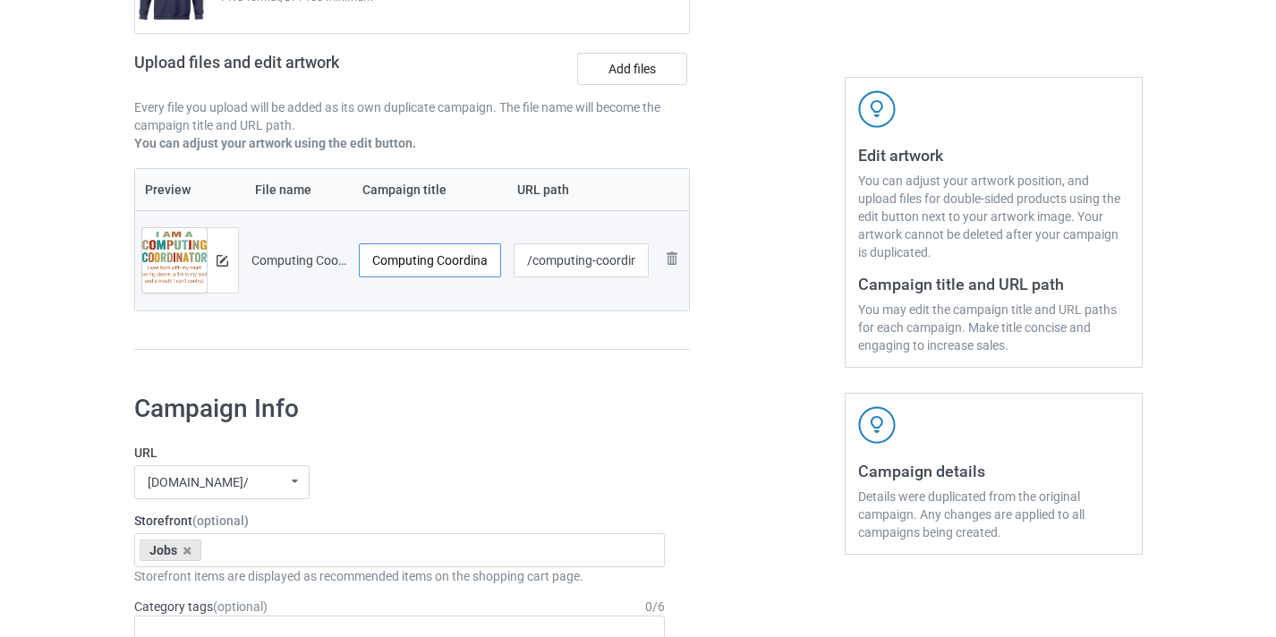
click at [464, 246] on input "Computing Coordinator-Control" at bounding box center [430, 260] width 143 height 34
click at [462, 260] on input "Computing Coordinator-Control" at bounding box center [430, 260] width 143 height 34
drag, startPoint x: 462, startPoint y: 260, endPoint x: 526, endPoint y: 261, distance: 64.5
click at [526, 261] on tr "Preview and edit artwork Computing Coordinator-Control.png Computing Coordinato…" at bounding box center [412, 260] width 555 height 100
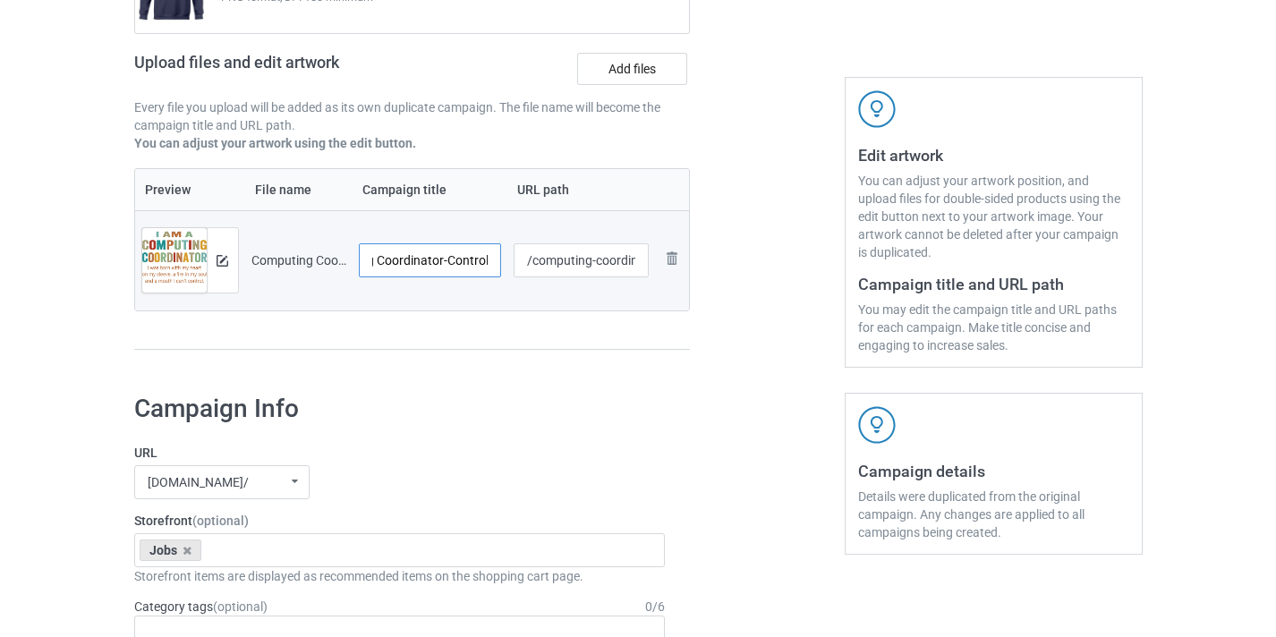
click at [460, 264] on input "Computing Coordinator-Control" at bounding box center [430, 260] width 143 height 34
type input "Computing Coordinator"
click at [575, 268] on input "/computing-coordinator-control" at bounding box center [581, 260] width 135 height 34
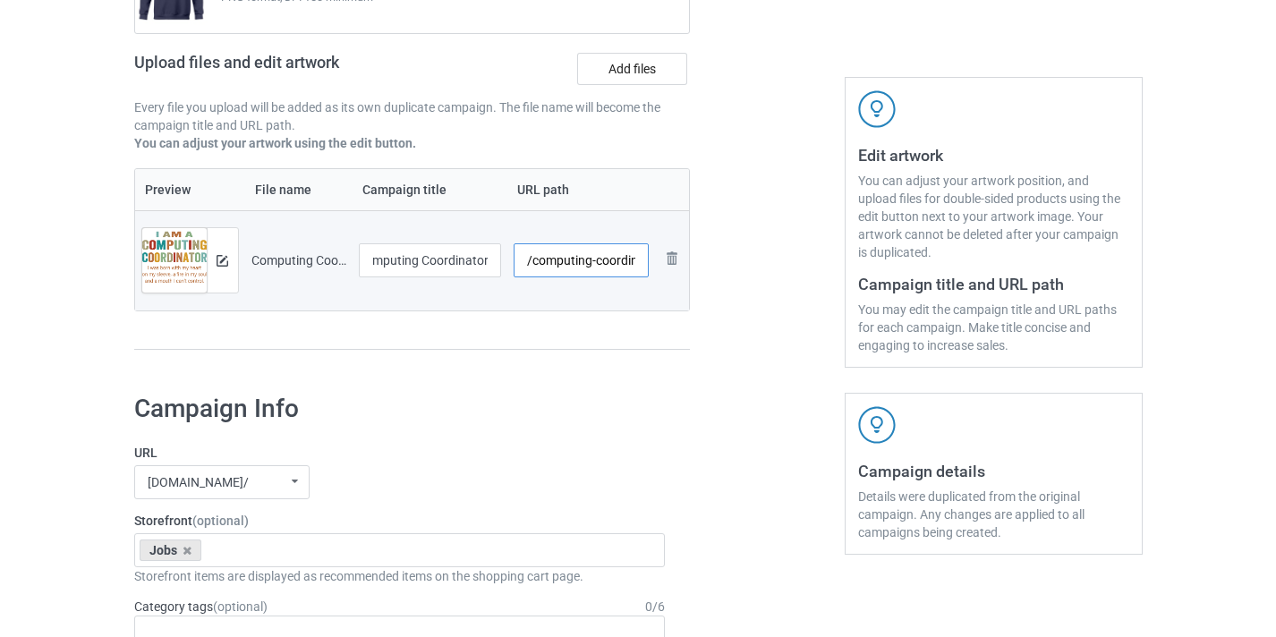
scroll to position [0, 0]
drag, startPoint x: 575, startPoint y: 268, endPoint x: 676, endPoint y: 268, distance: 101.1
click at [676, 268] on tr "Preview and edit artwork Computing Coordinator-Control.png Computing Coordinato…" at bounding box center [412, 260] width 555 height 100
click at [619, 265] on input "/computing-coordinator-control" at bounding box center [581, 260] width 135 height 34
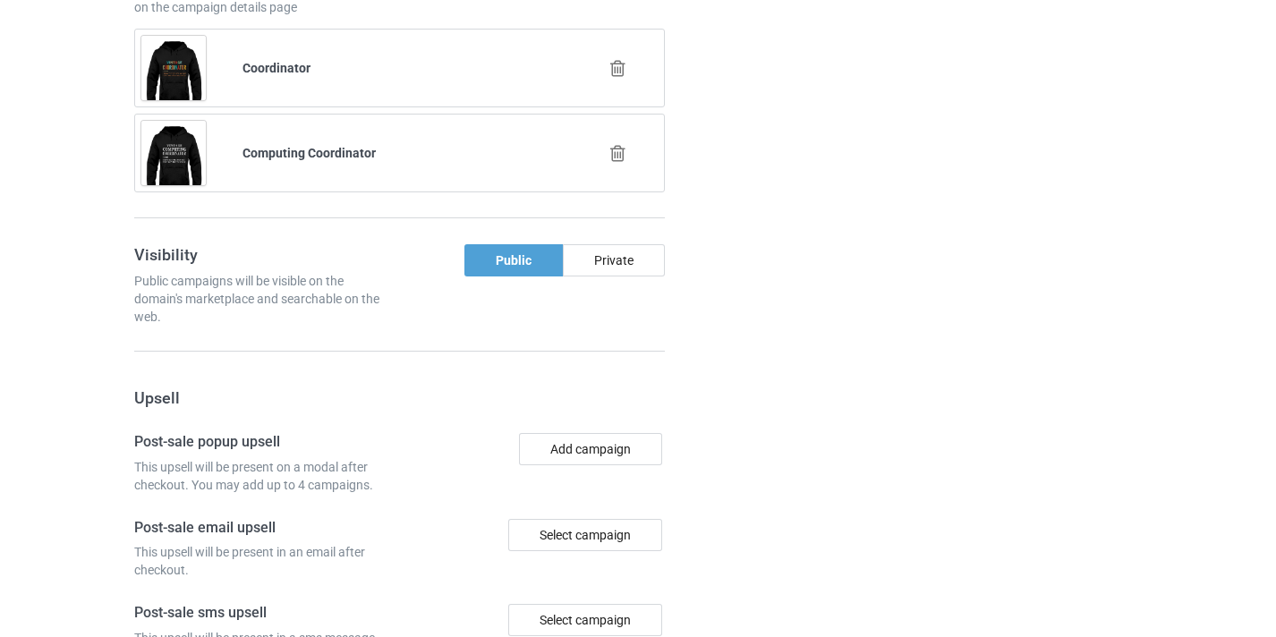
scroll to position [1835, 0]
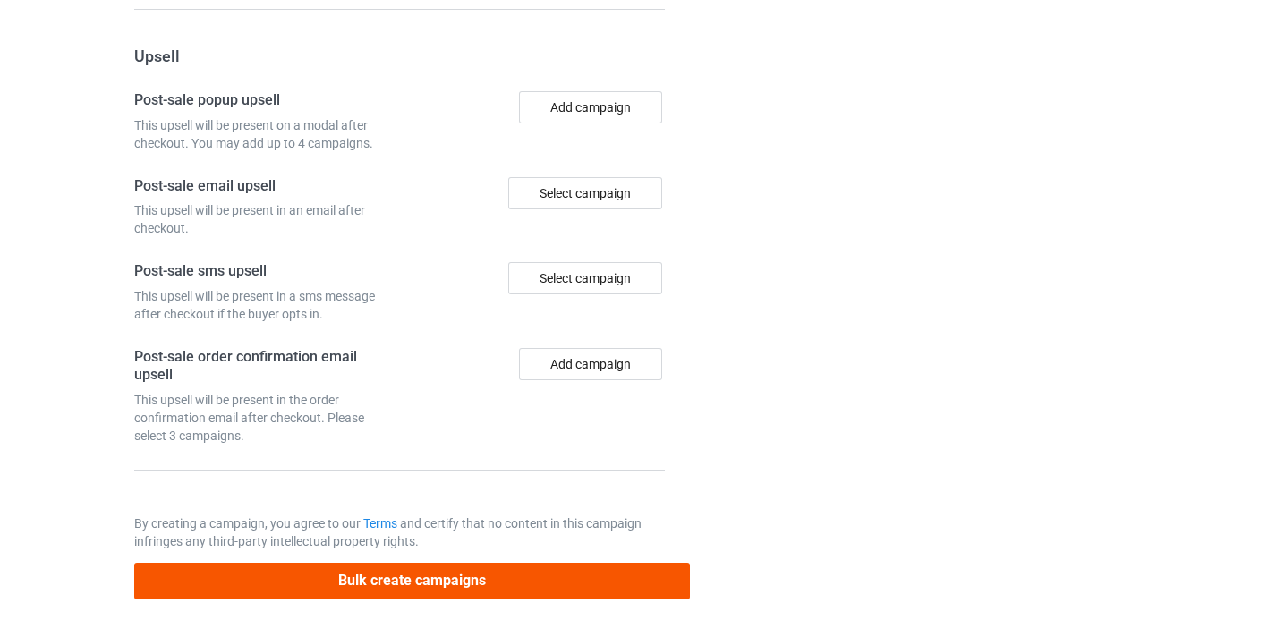
type input "/computing-coordinator10"
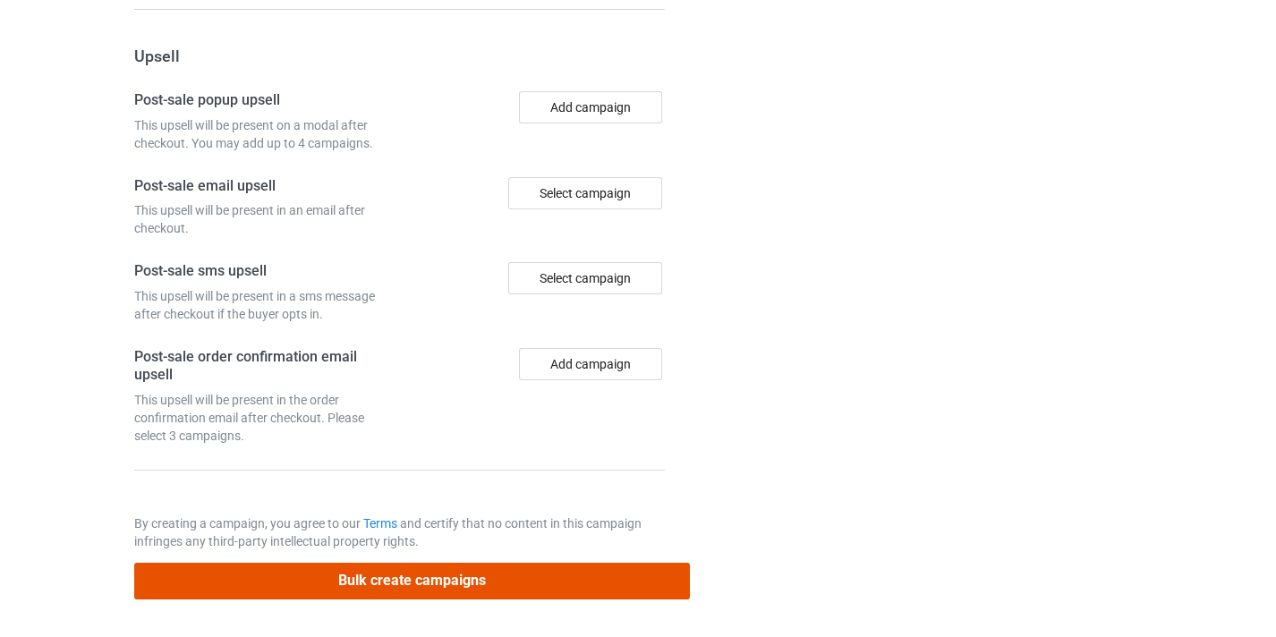
click at [555, 584] on button "Bulk create campaigns" at bounding box center [412, 581] width 557 height 37
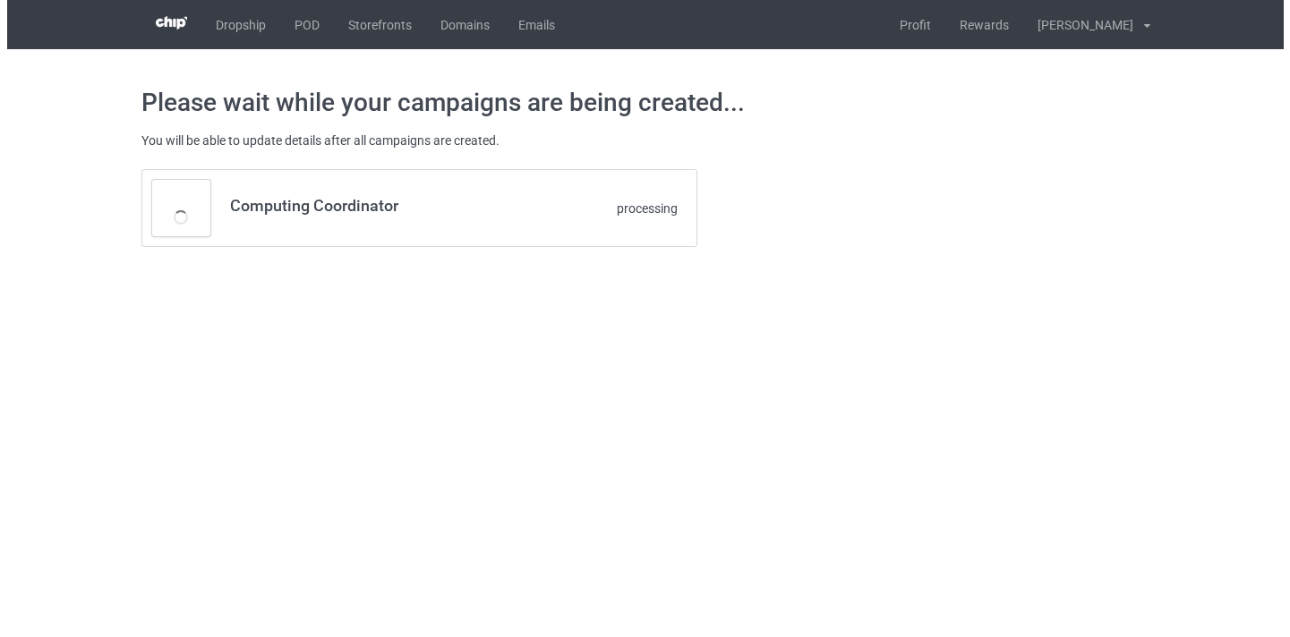
scroll to position [0, 0]
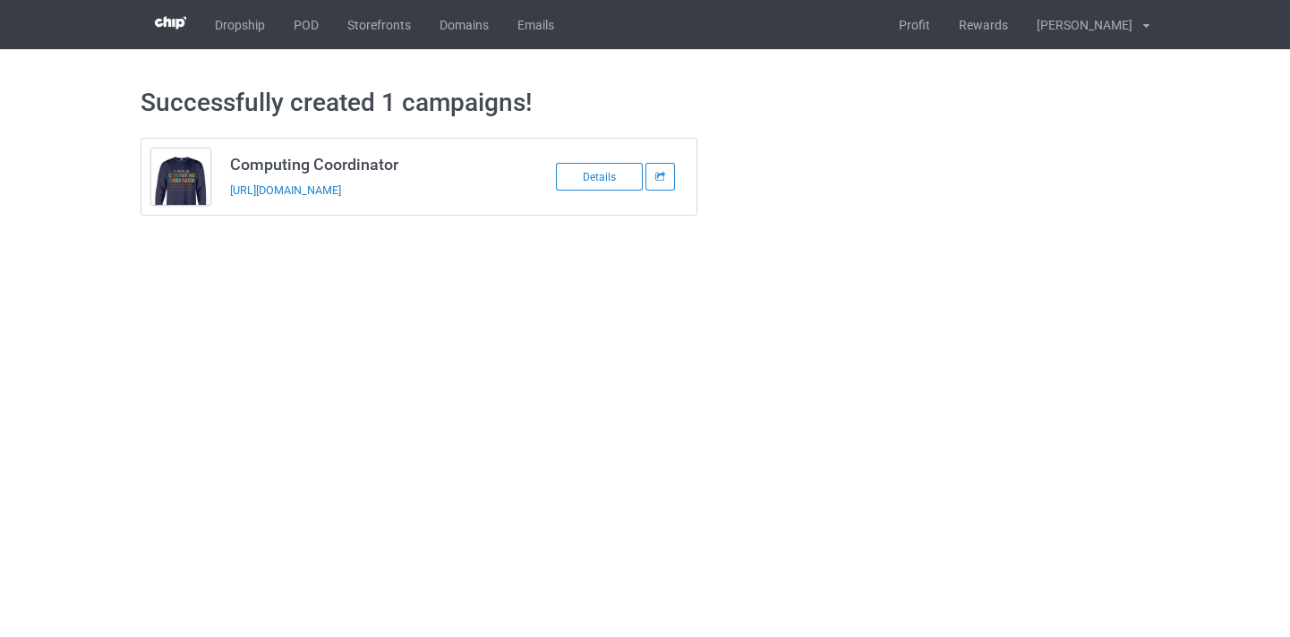
click at [367, 197] on div "https://www.thepure.gift/computing-coordinator10" at bounding box center [355, 190] width 251 height 19
click at [341, 194] on link "https://www.thepure.gift/computing-coordinator10" at bounding box center [285, 189] width 111 height 13
